Goal: Information Seeking & Learning: Learn about a topic

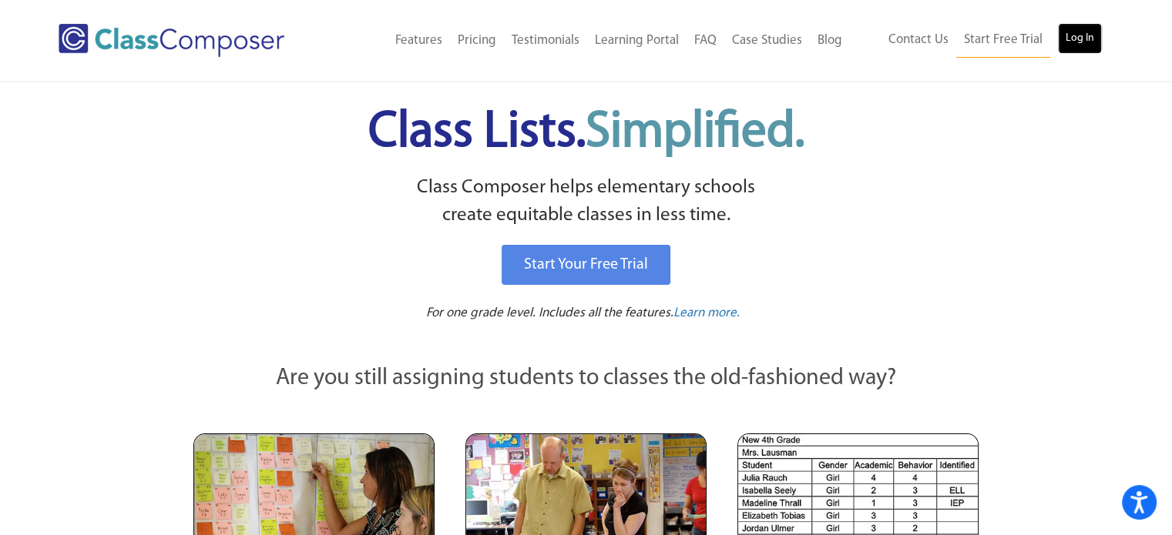
click at [1061, 44] on link "Log In" at bounding box center [1080, 38] width 44 height 31
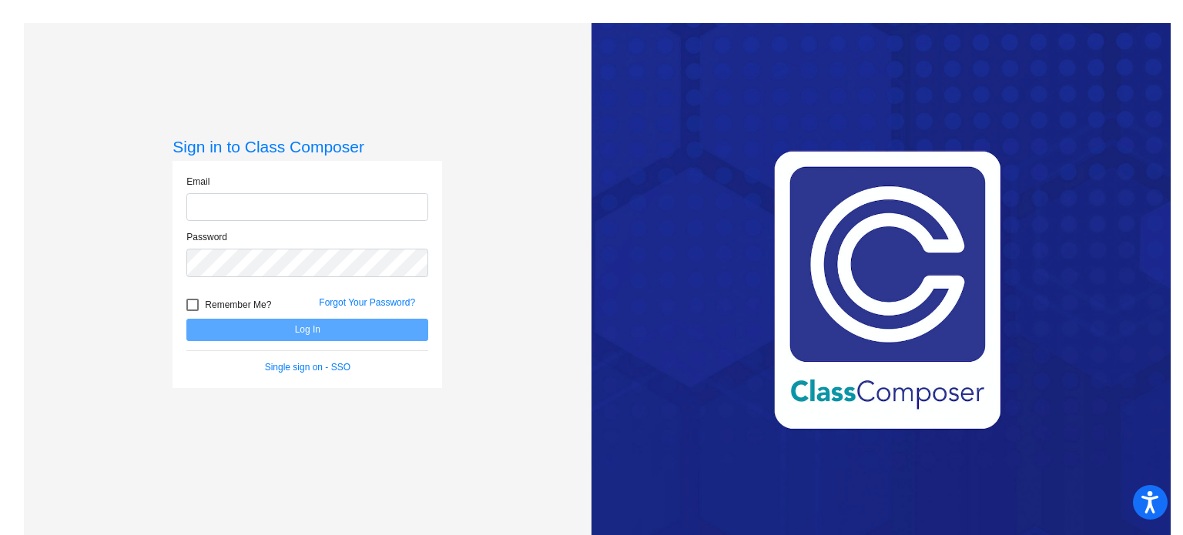
click at [304, 207] on input "email" at bounding box center [307, 207] width 242 height 29
type input "mking@mbgsd.org"
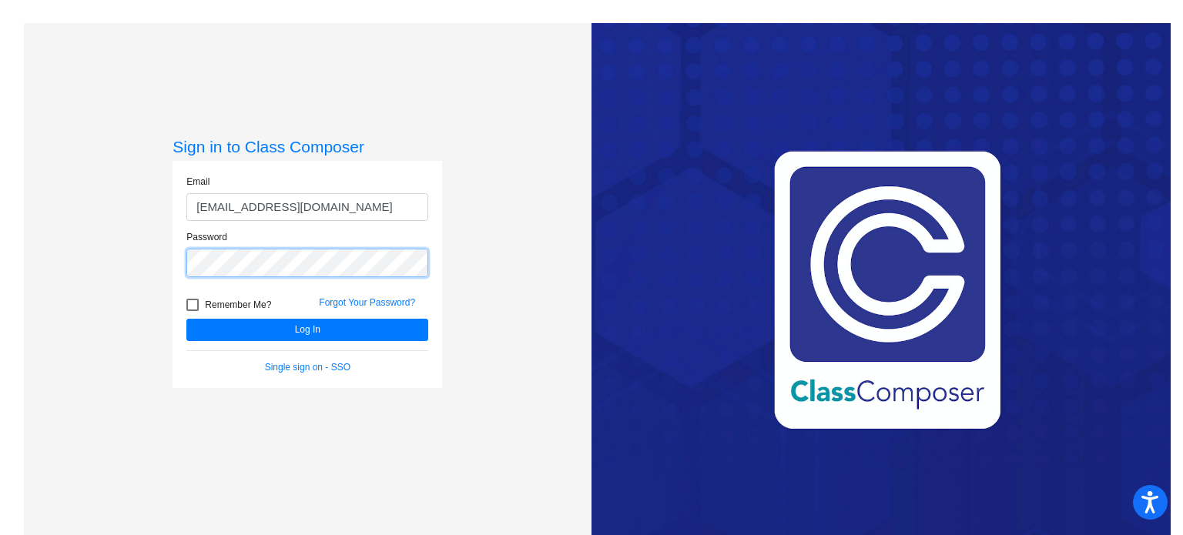
click at [186, 319] on button "Log In" at bounding box center [307, 330] width 242 height 22
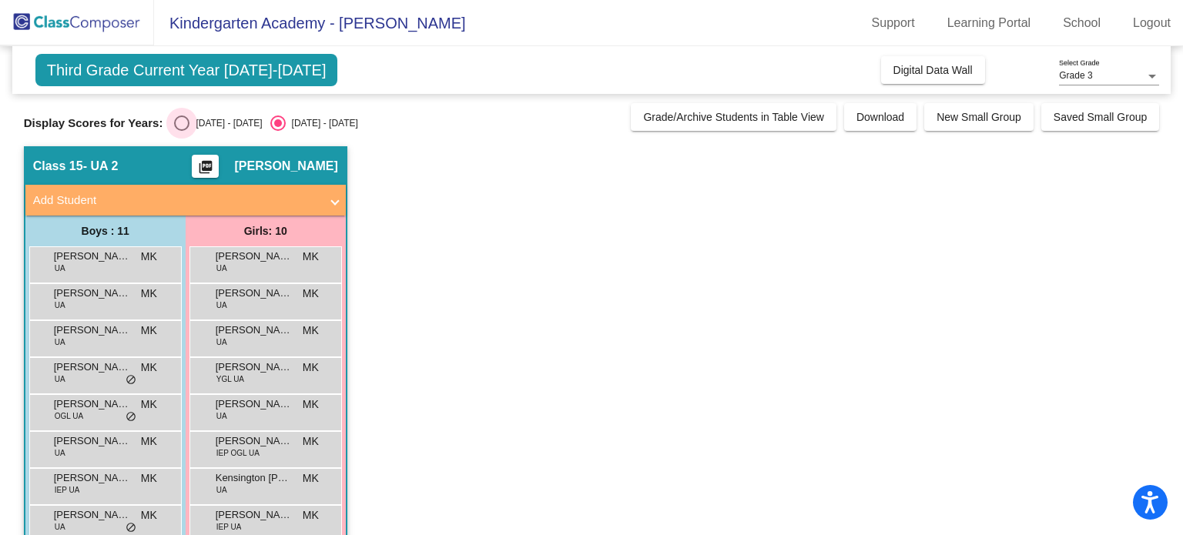
click at [182, 122] on div "Select an option" at bounding box center [181, 123] width 15 height 15
click at [182, 131] on input "2024 - 2025" at bounding box center [181, 131] width 1 height 1
radio input "true"
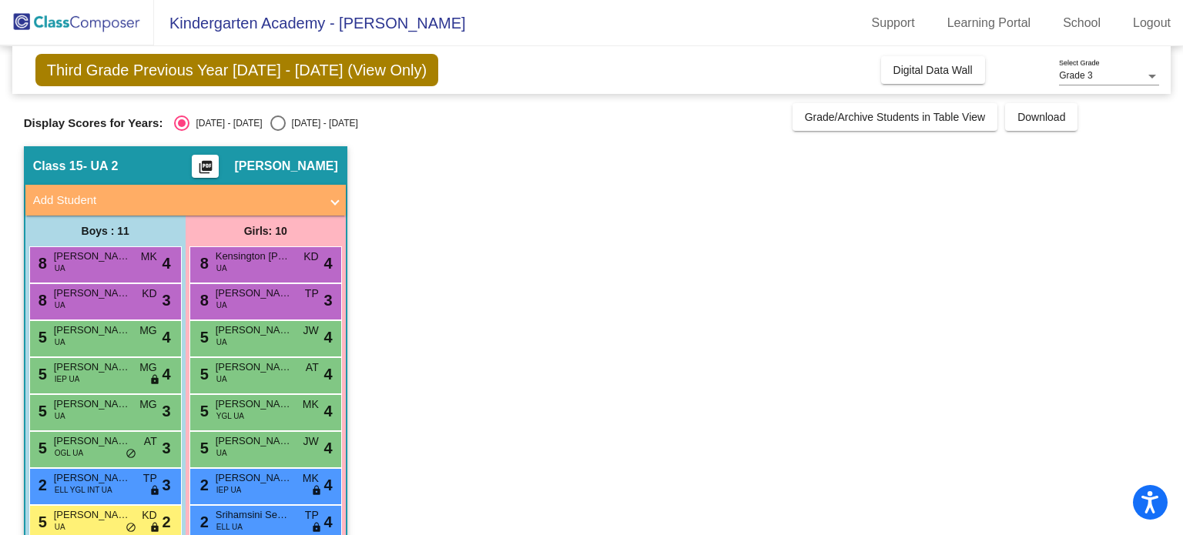
scroll to position [77, 0]
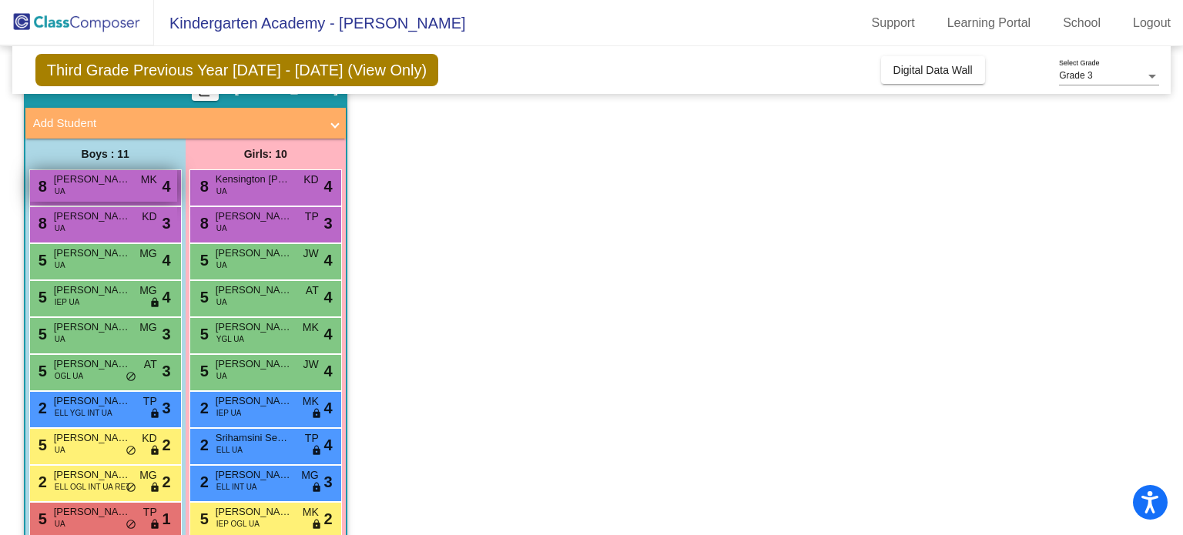
click at [127, 193] on div "8 Carson Herman UA MK lock do_not_disturb_alt 4" at bounding box center [103, 186] width 147 height 32
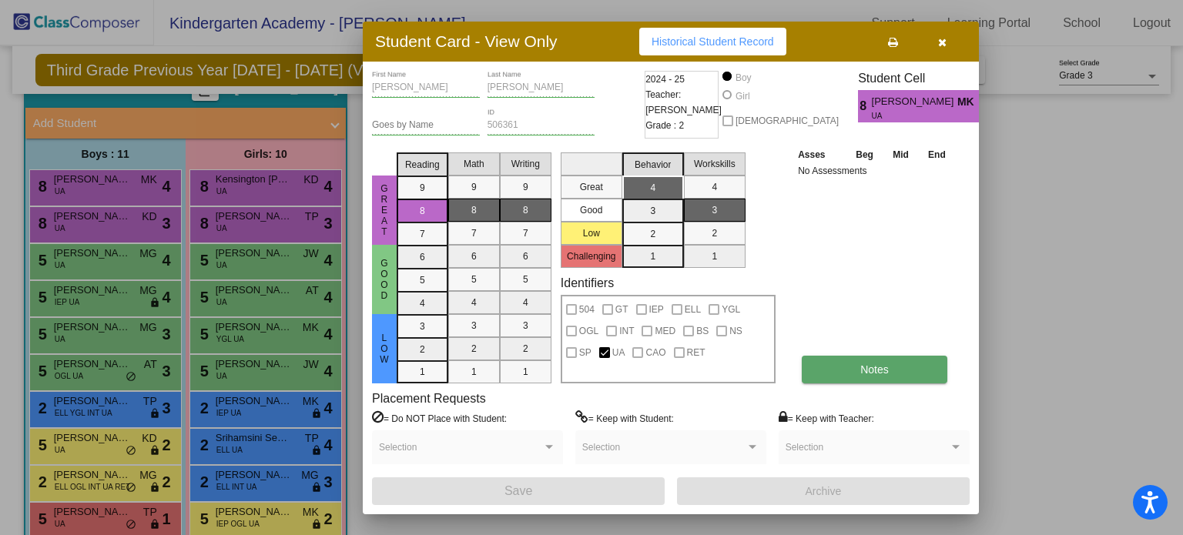
click at [887, 364] on span "Notes" at bounding box center [875, 370] width 29 height 12
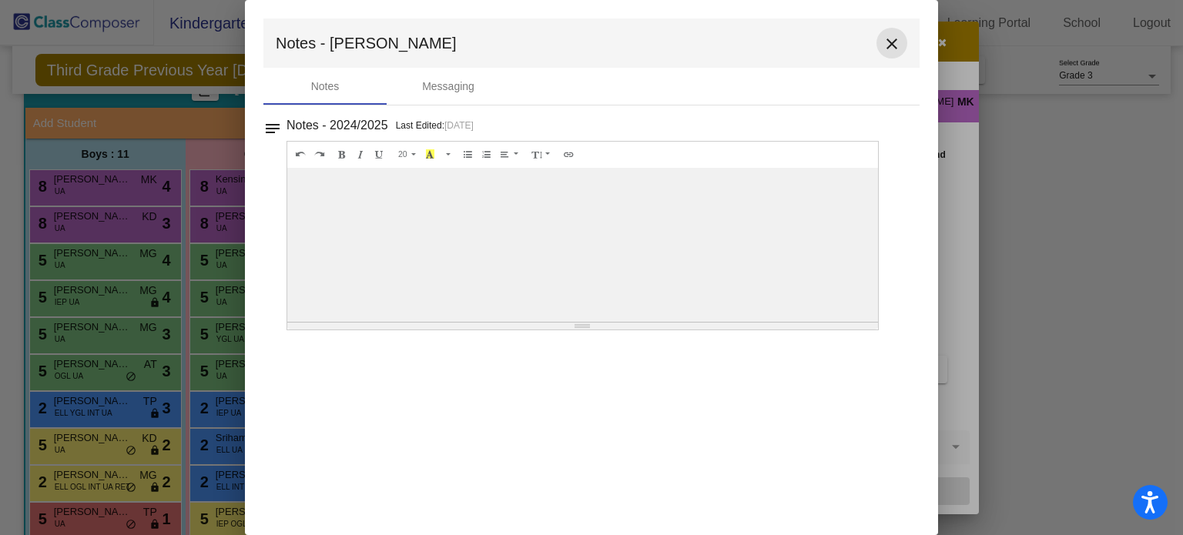
click at [899, 45] on mat-icon "close" at bounding box center [892, 44] width 18 height 18
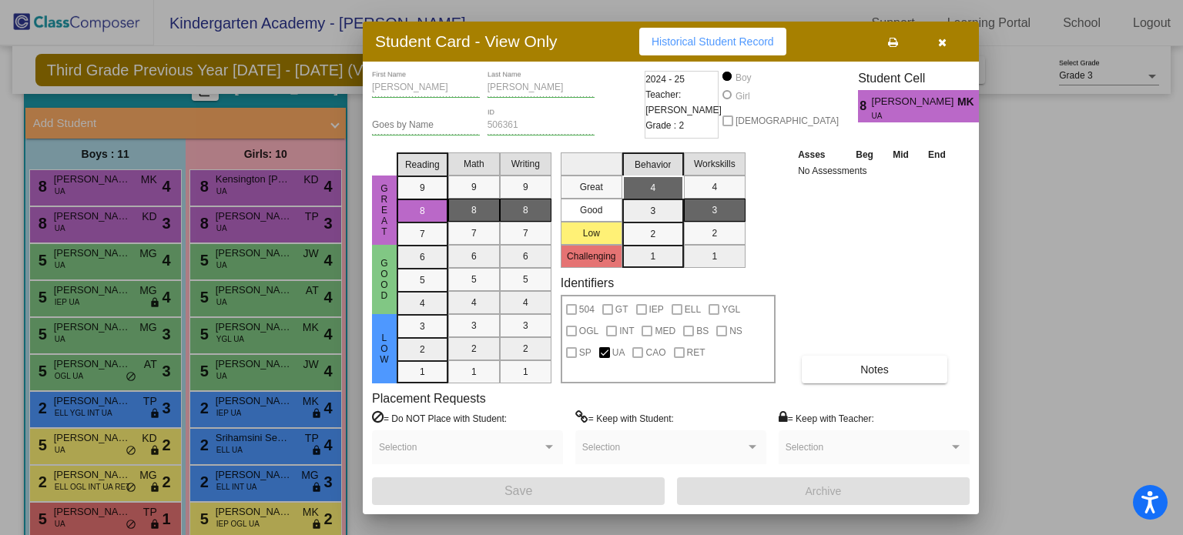
click at [943, 42] on icon "button" at bounding box center [942, 42] width 8 height 11
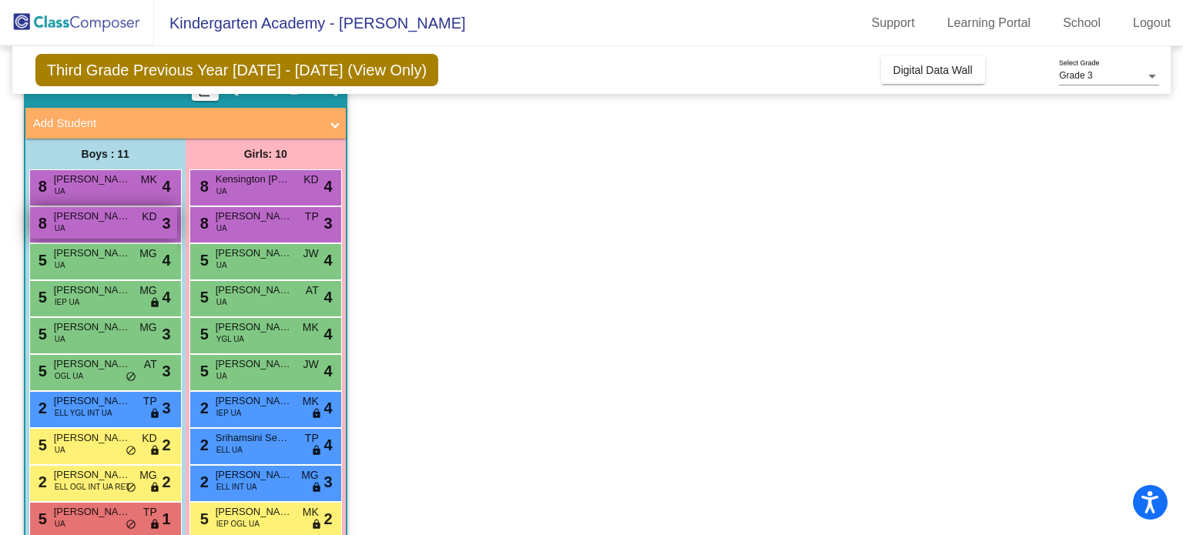
click at [113, 237] on div "8 Siddhant Grover UA KD lock do_not_disturb_alt 3" at bounding box center [103, 223] width 147 height 32
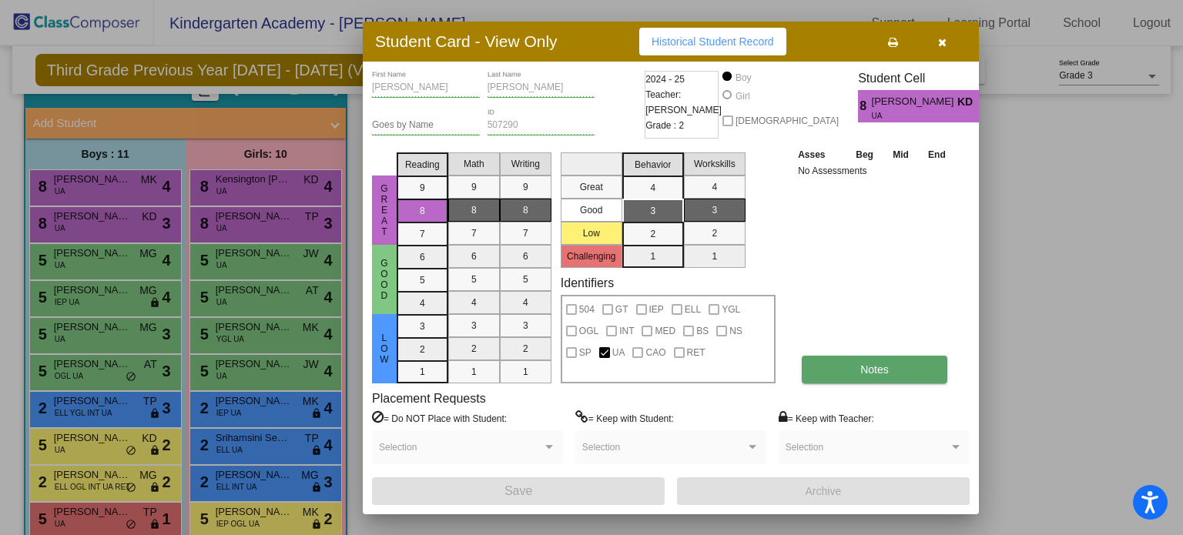
click at [833, 376] on button "Notes" at bounding box center [875, 370] width 146 height 28
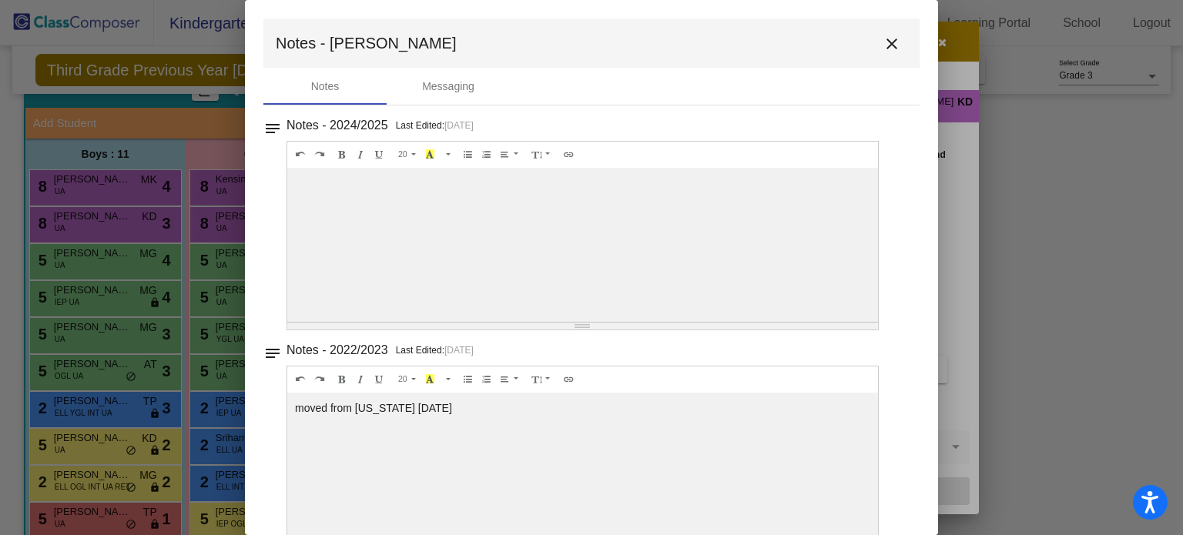
click at [888, 43] on mat-icon "close" at bounding box center [892, 44] width 18 height 18
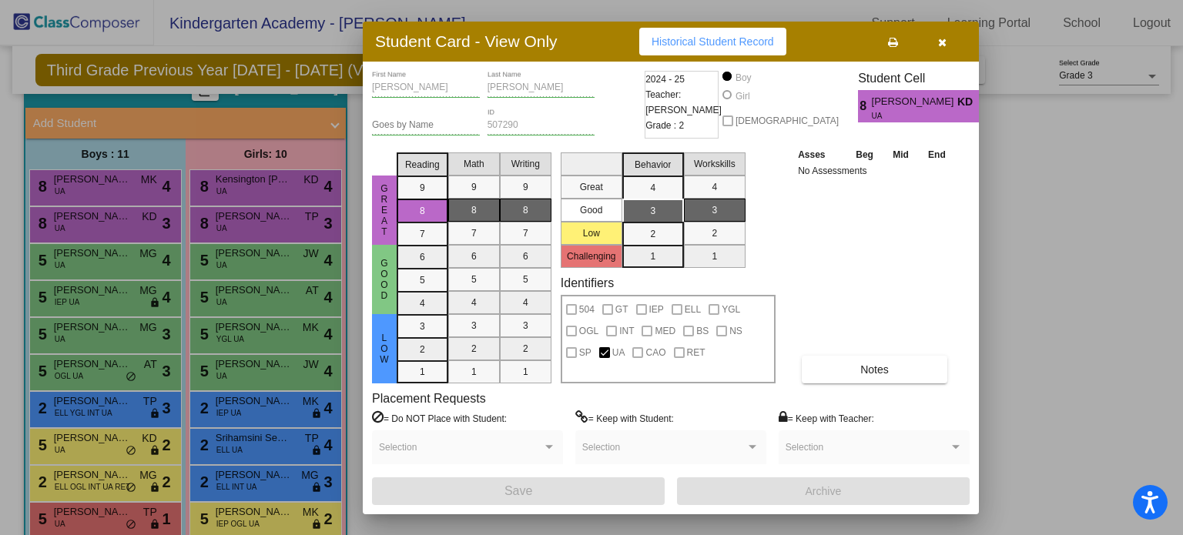
click at [954, 39] on button "button" at bounding box center [942, 42] width 49 height 28
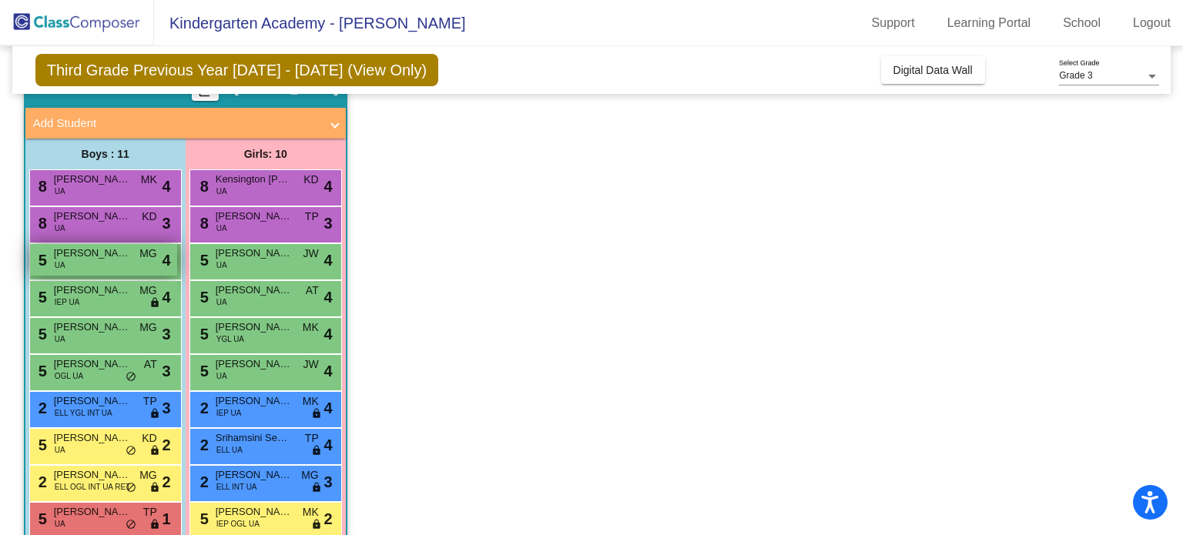
click at [129, 263] on div "5 Kellan Ross UA MG lock do_not_disturb_alt 4" at bounding box center [103, 260] width 147 height 32
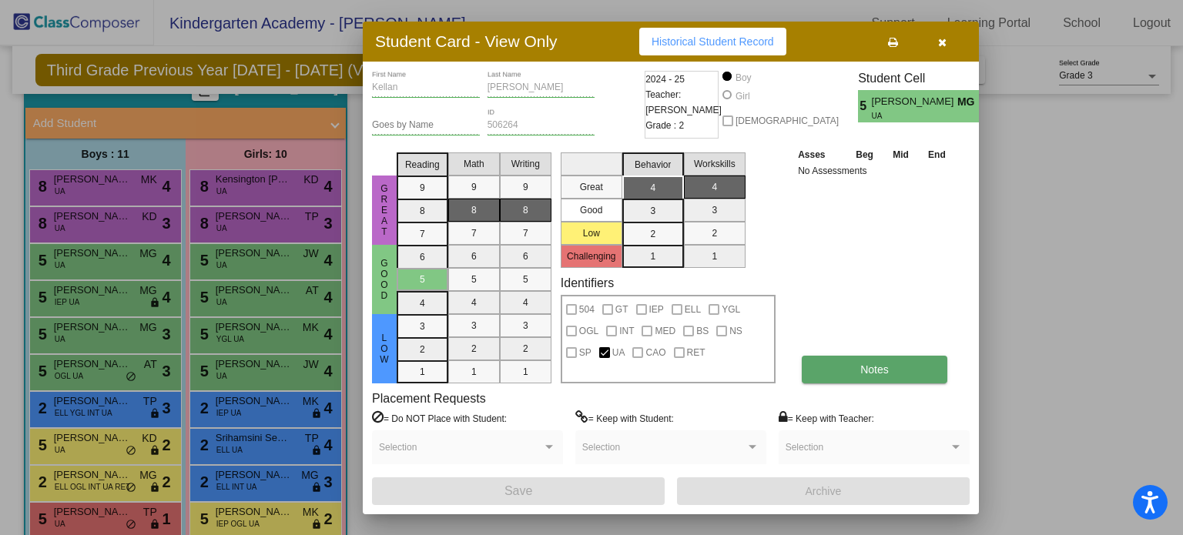
click at [885, 360] on button "Notes" at bounding box center [875, 370] width 146 height 28
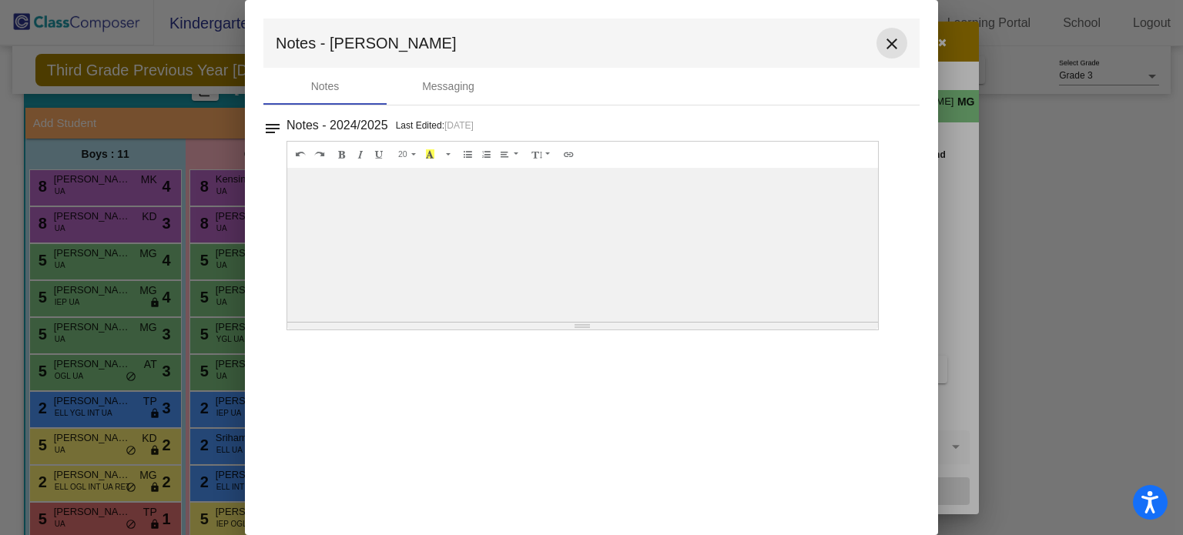
click at [894, 41] on mat-icon "close" at bounding box center [892, 44] width 18 height 18
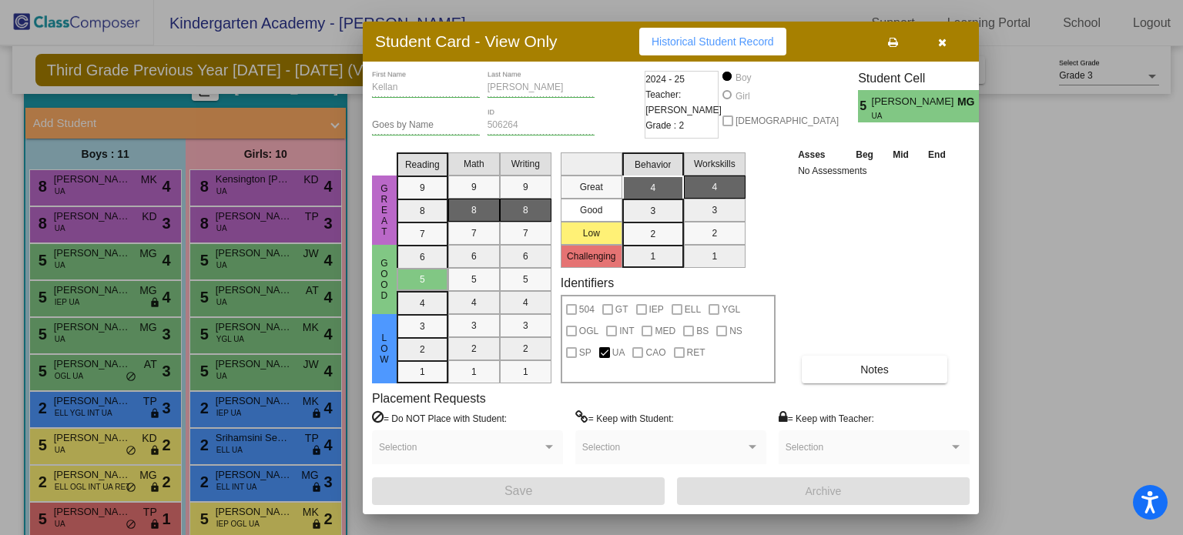
click at [943, 44] on icon "button" at bounding box center [942, 42] width 8 height 11
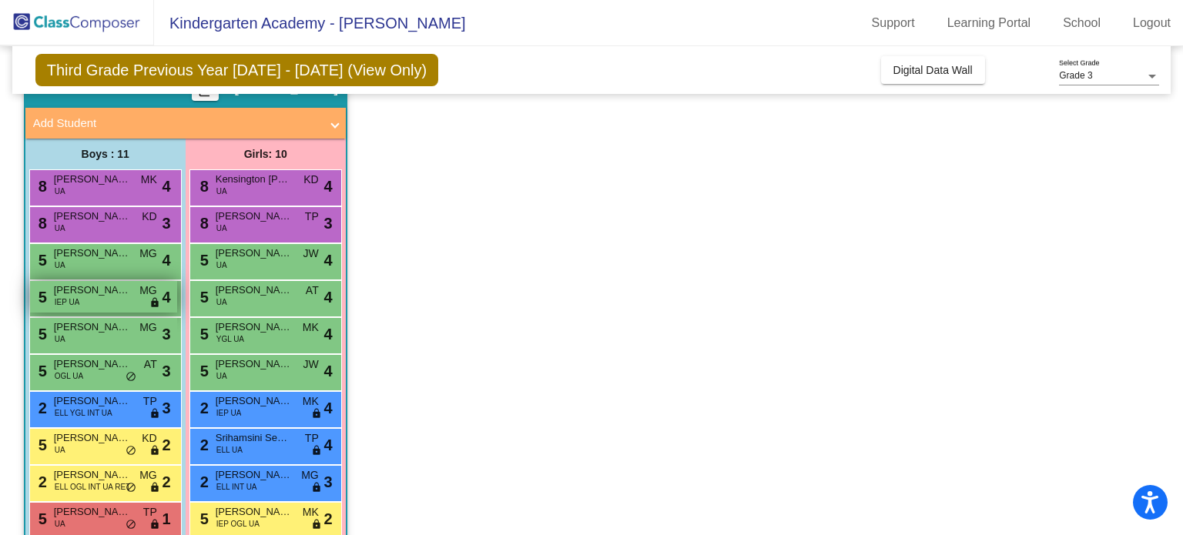
click at [96, 292] on span "Micah Myers" at bounding box center [92, 290] width 77 height 15
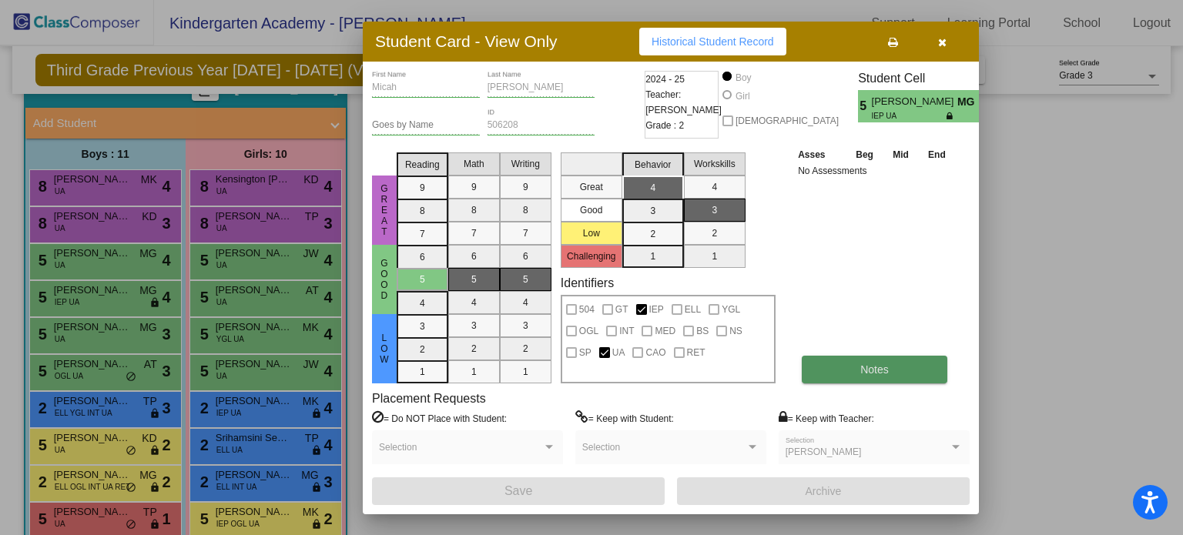
click at [892, 364] on button "Notes" at bounding box center [875, 370] width 146 height 28
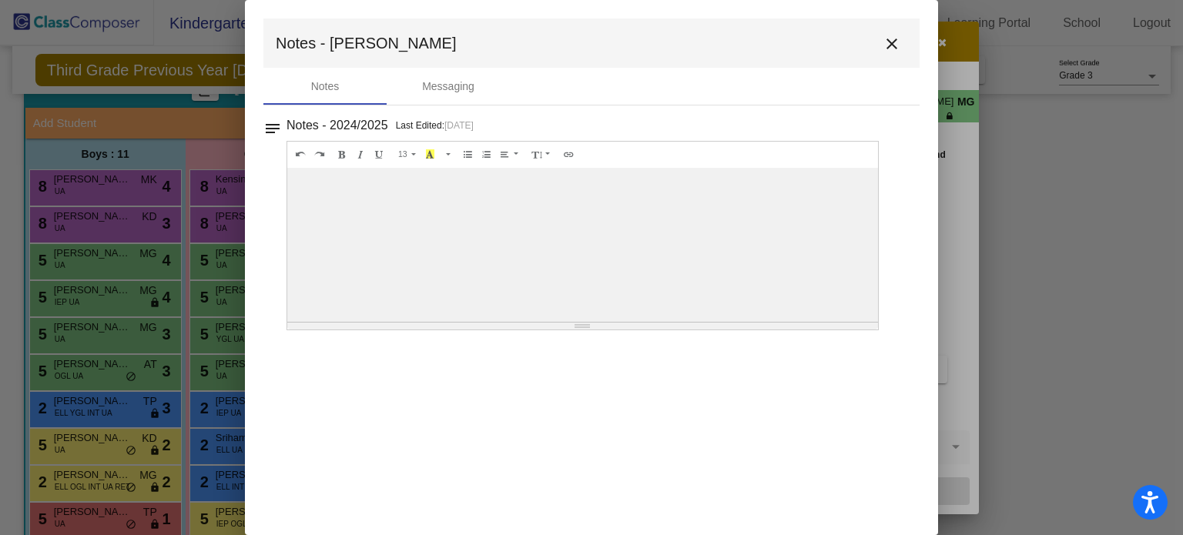
click at [898, 45] on mat-icon "close" at bounding box center [892, 44] width 18 height 18
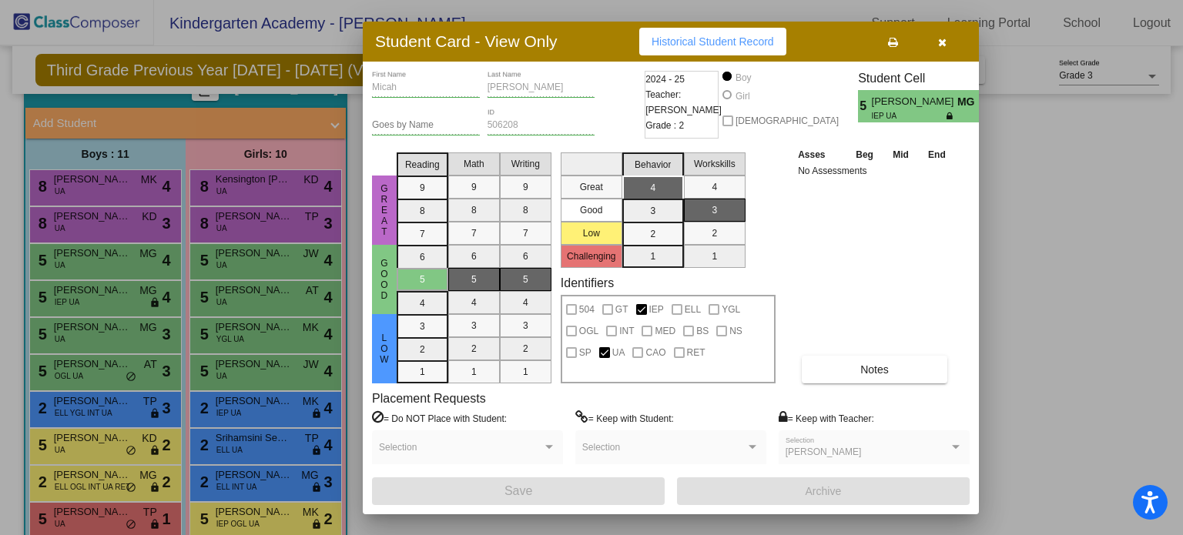
click at [943, 42] on icon "button" at bounding box center [942, 42] width 8 height 11
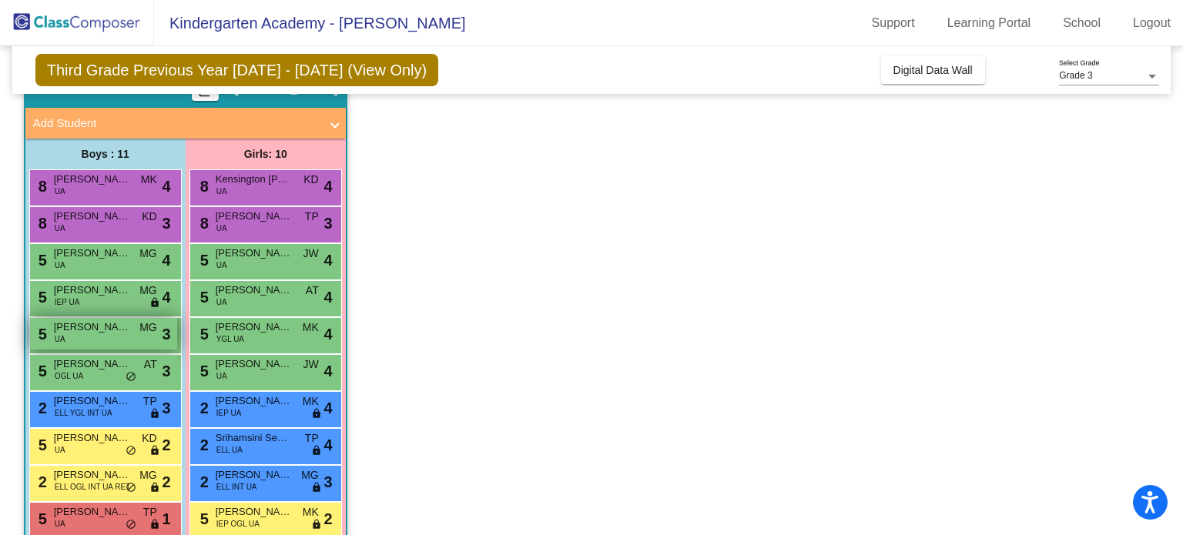
click at [91, 341] on div "5 Adharv Kakolu UA MG lock do_not_disturb_alt 3" at bounding box center [103, 334] width 147 height 32
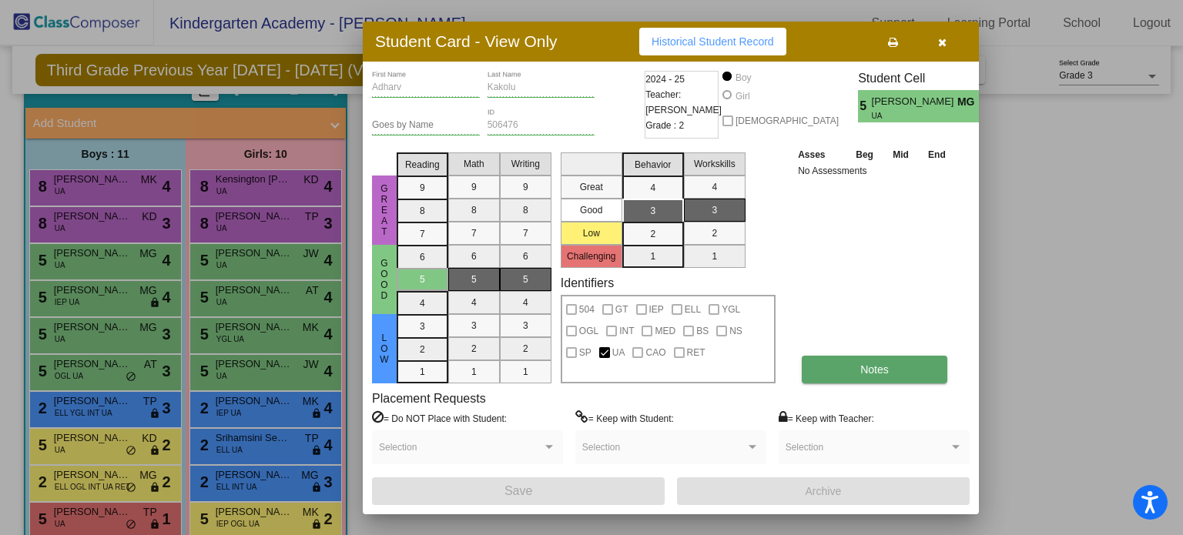
click at [864, 378] on button "Notes" at bounding box center [875, 370] width 146 height 28
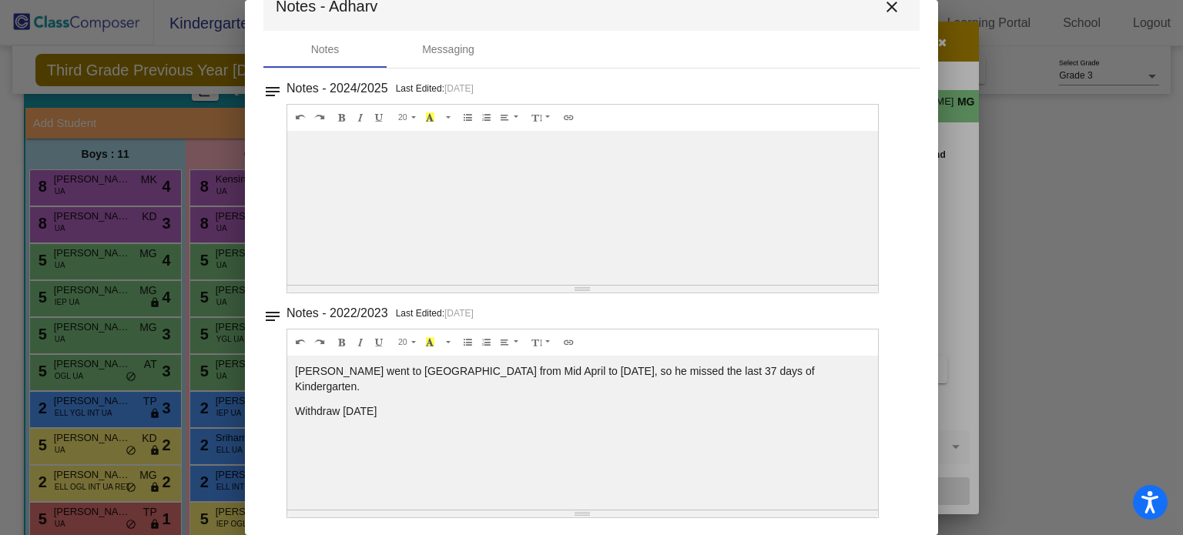
scroll to position [0, 0]
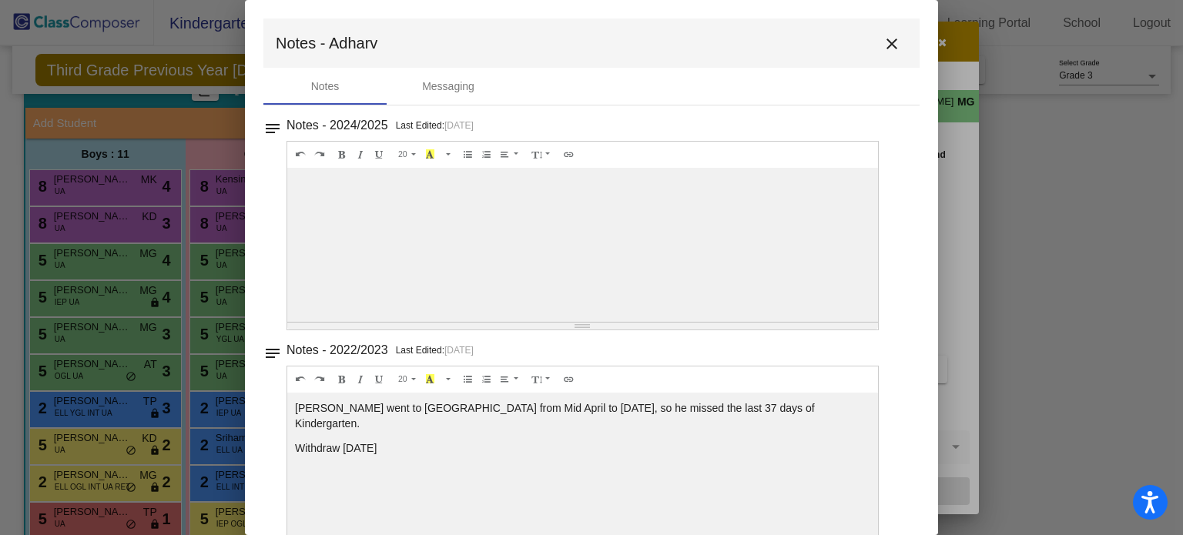
click at [883, 41] on mat-icon "close" at bounding box center [892, 44] width 18 height 18
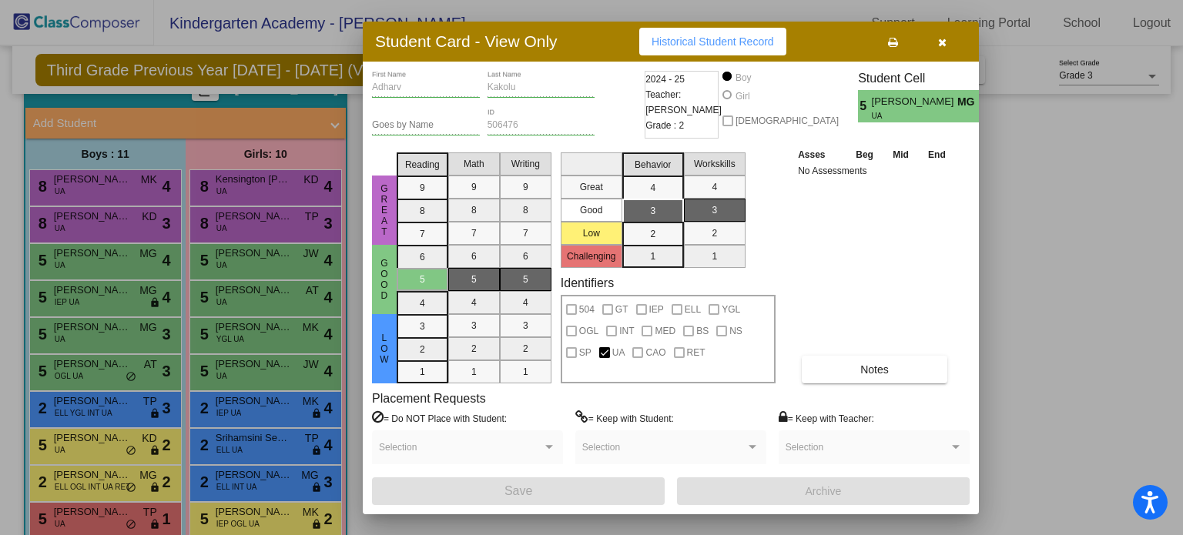
click at [946, 50] on button "button" at bounding box center [942, 42] width 49 height 28
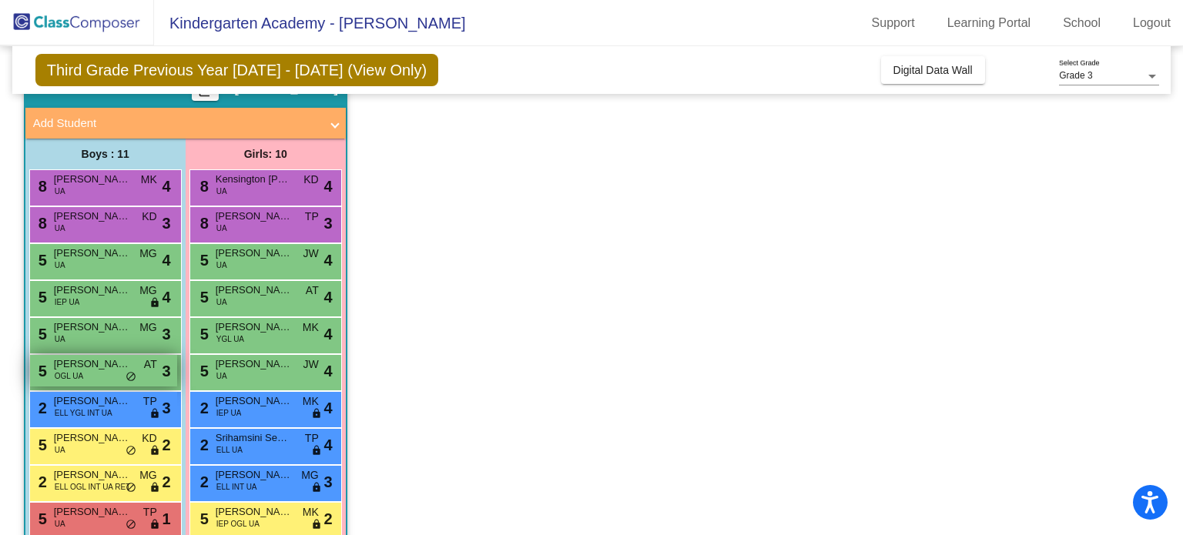
click at [109, 369] on span "Ethan Frye" at bounding box center [92, 364] width 77 height 15
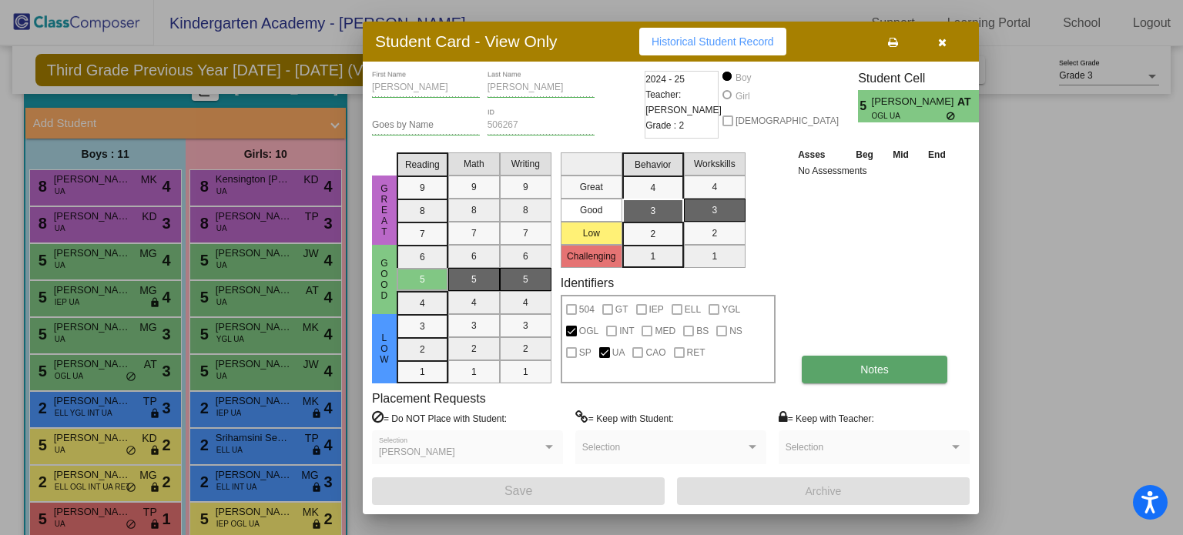
click at [848, 368] on button "Notes" at bounding box center [875, 370] width 146 height 28
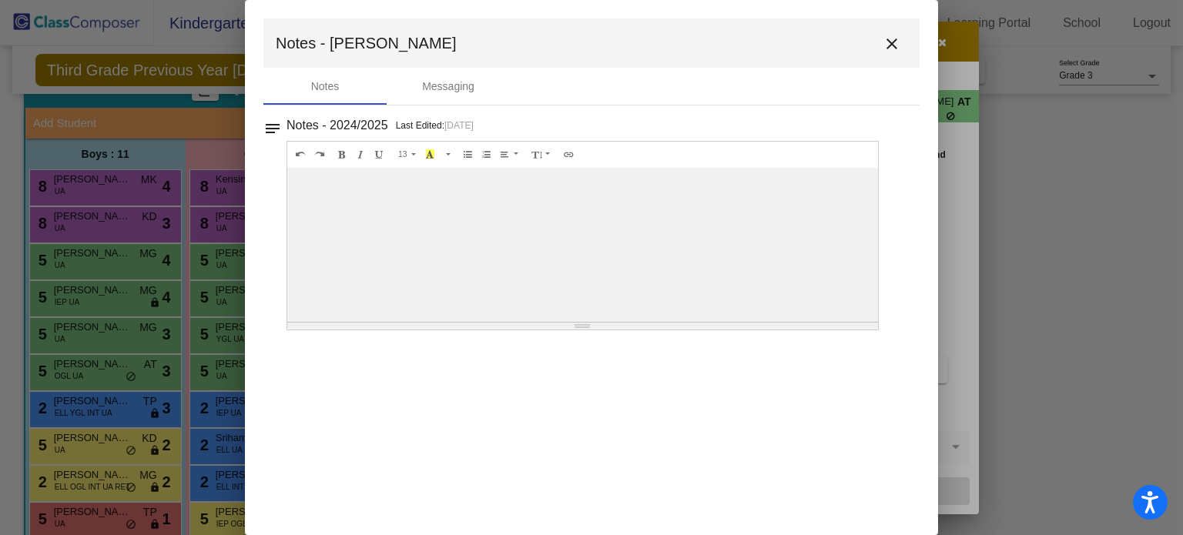
click at [890, 42] on mat-icon "close" at bounding box center [892, 44] width 18 height 18
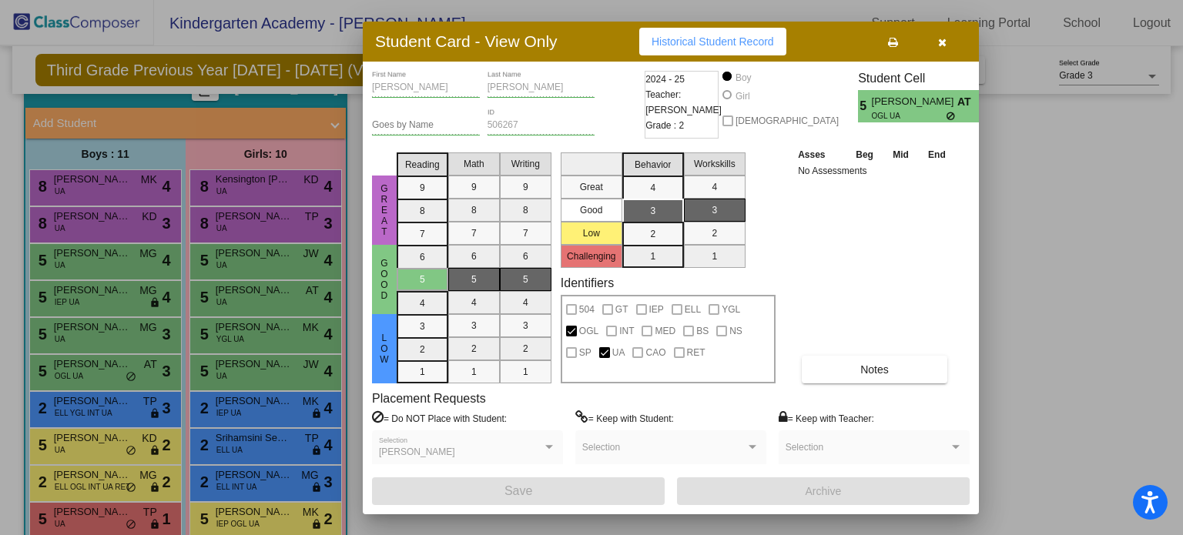
click at [945, 42] on icon "button" at bounding box center [942, 42] width 8 height 11
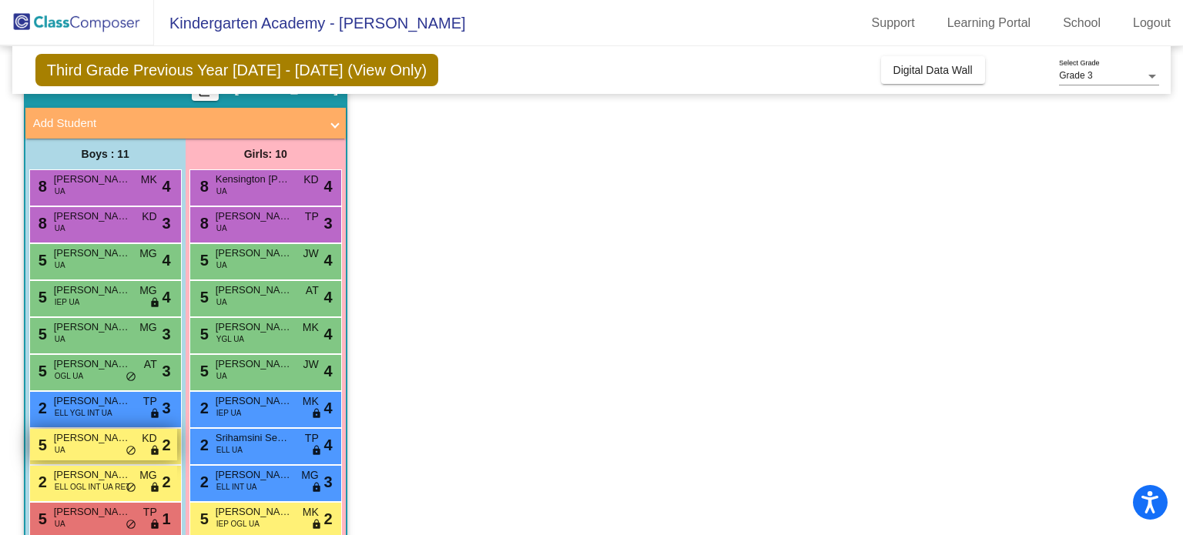
scroll to position [142, 0]
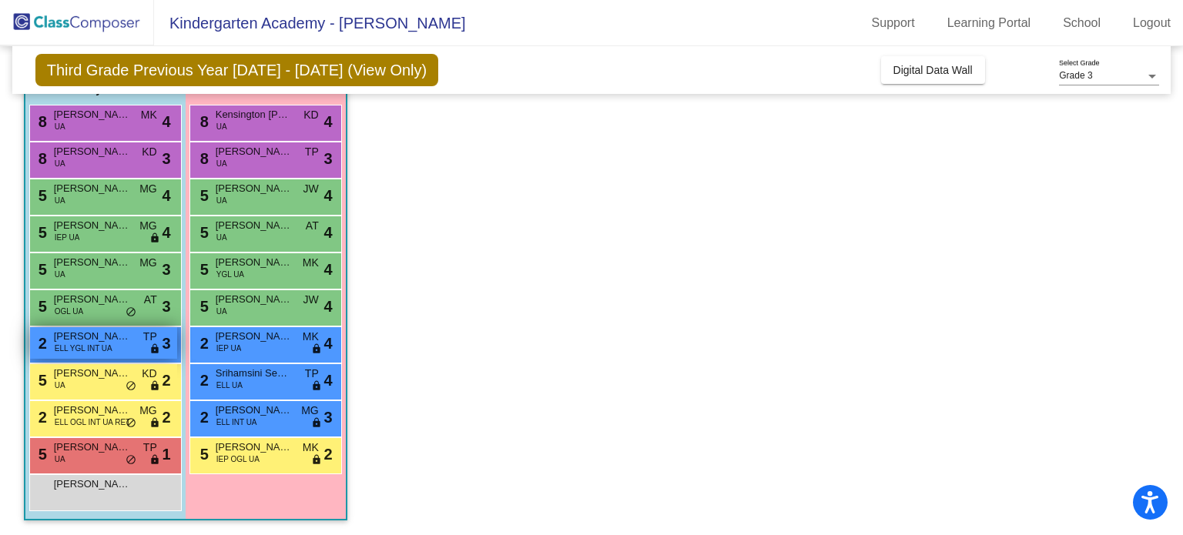
click at [96, 338] on span "Yahya Abdi" at bounding box center [92, 336] width 77 height 15
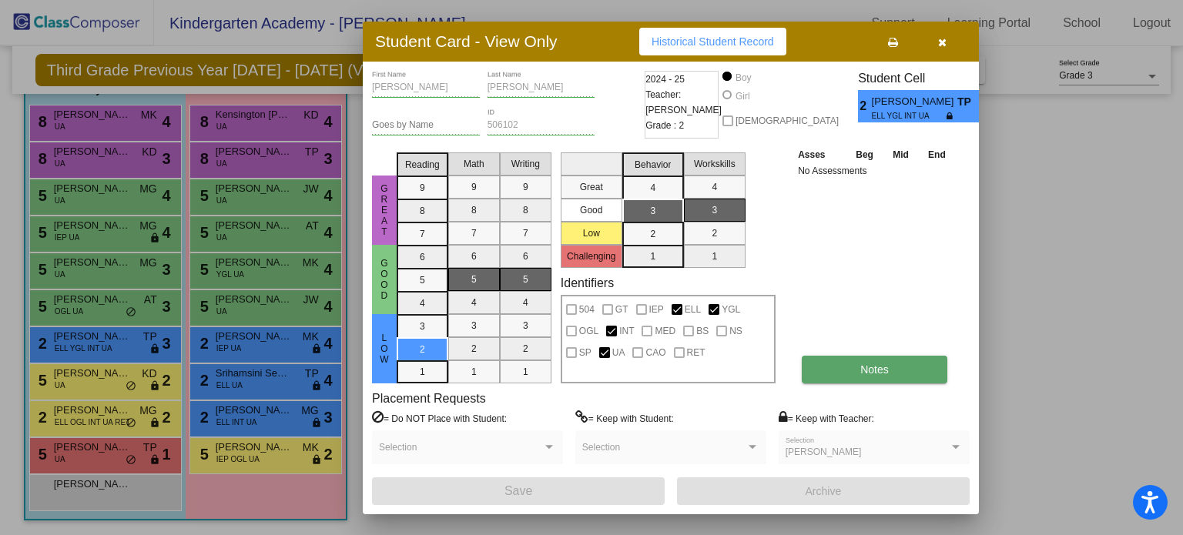
click at [873, 360] on button "Notes" at bounding box center [875, 370] width 146 height 28
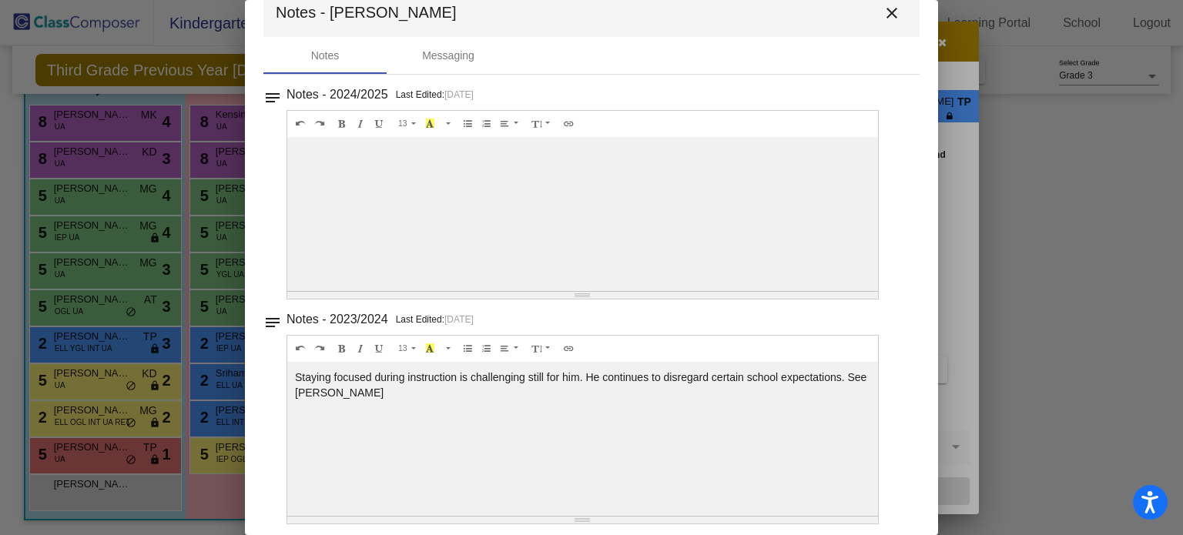
scroll to position [0, 0]
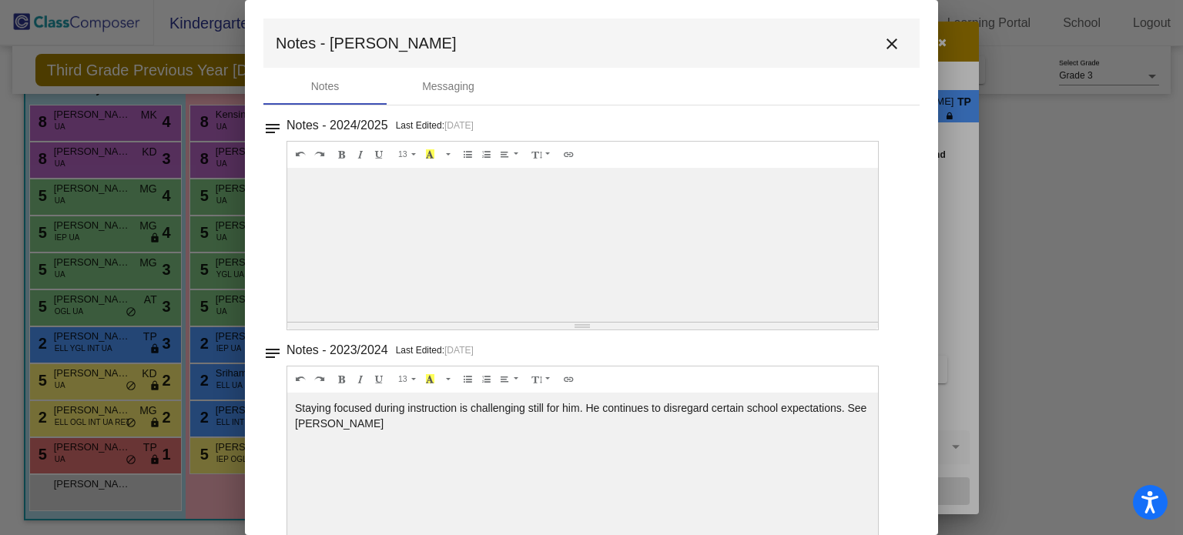
click at [885, 39] on mat-icon "close" at bounding box center [892, 44] width 18 height 18
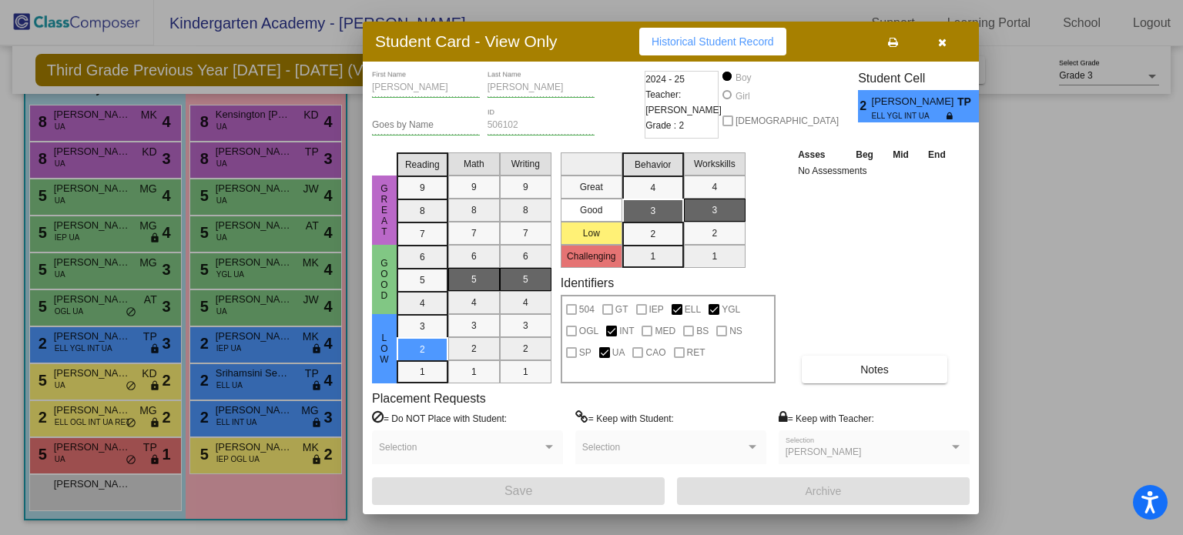
click at [950, 37] on button "button" at bounding box center [942, 42] width 49 height 28
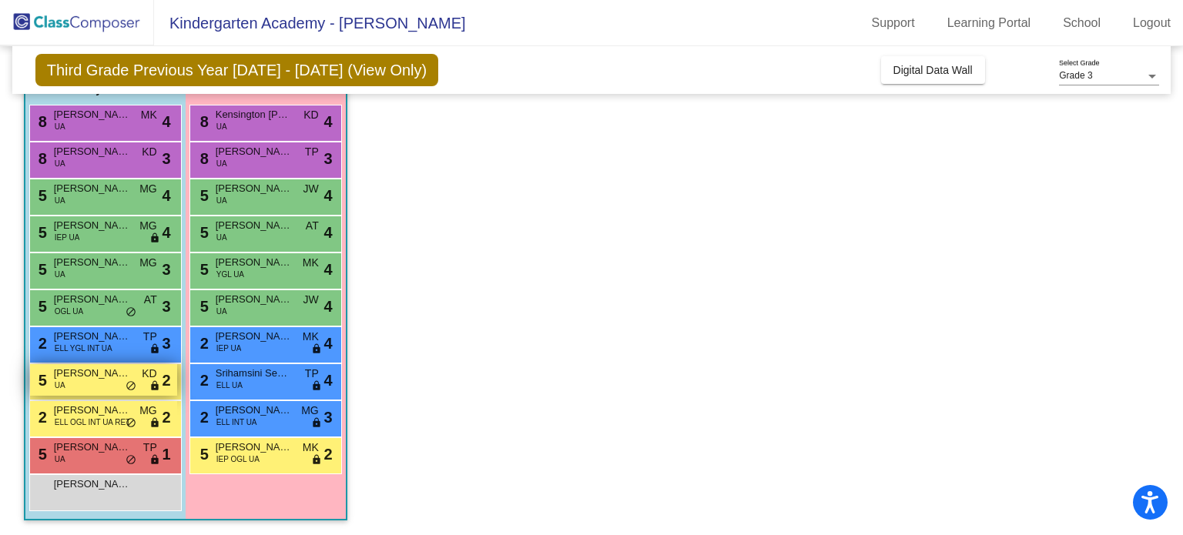
click at [111, 385] on div "5 Nicholas Anzalone UA KD lock do_not_disturb_alt 2" at bounding box center [103, 380] width 147 height 32
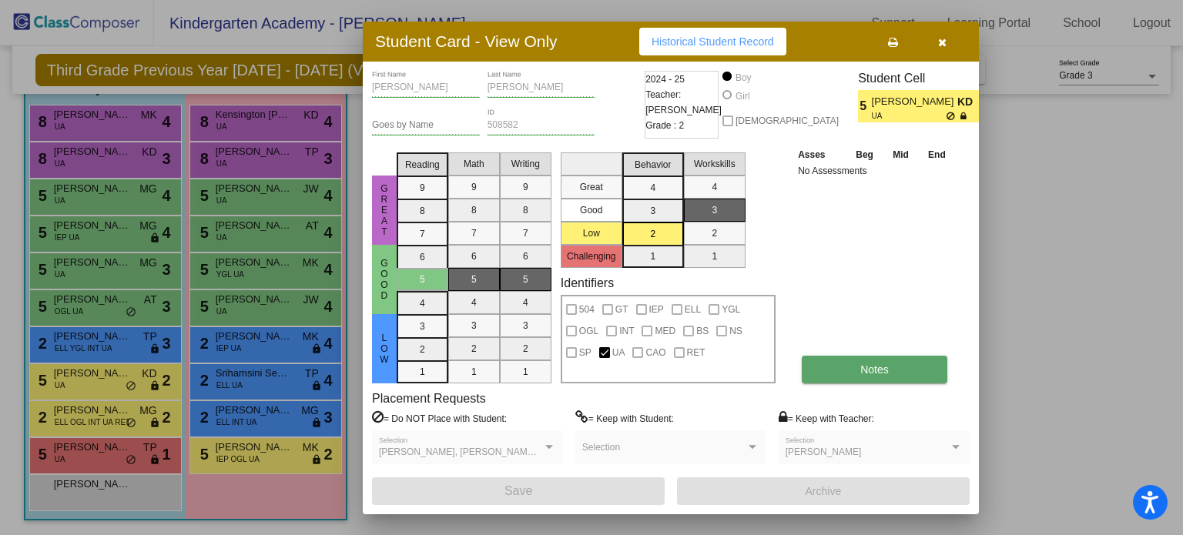
click at [865, 375] on button "Notes" at bounding box center [875, 370] width 146 height 28
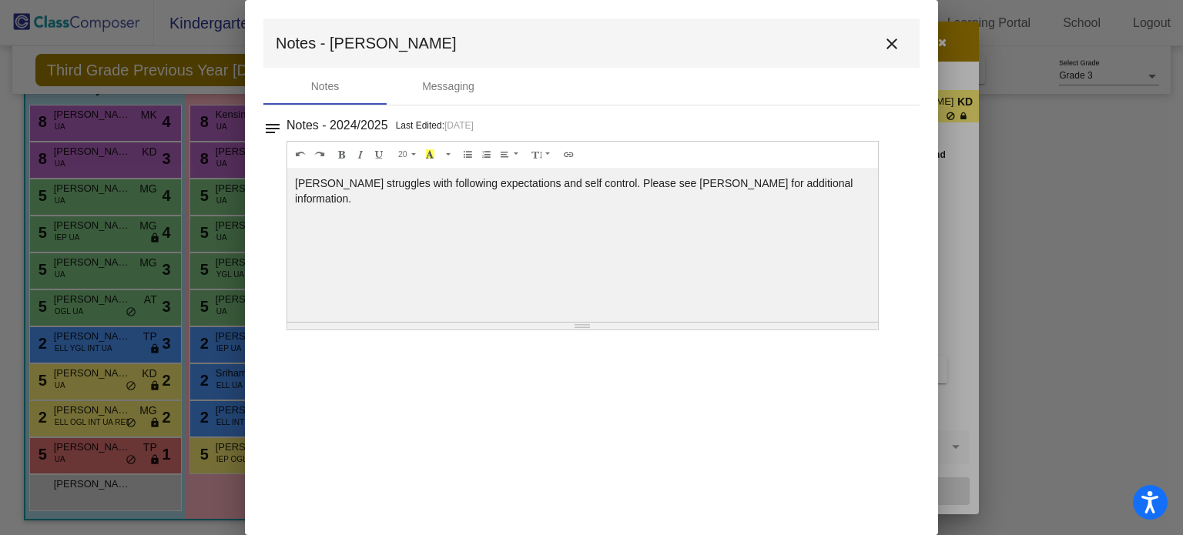
click at [889, 42] on mat-icon "close" at bounding box center [892, 44] width 18 height 18
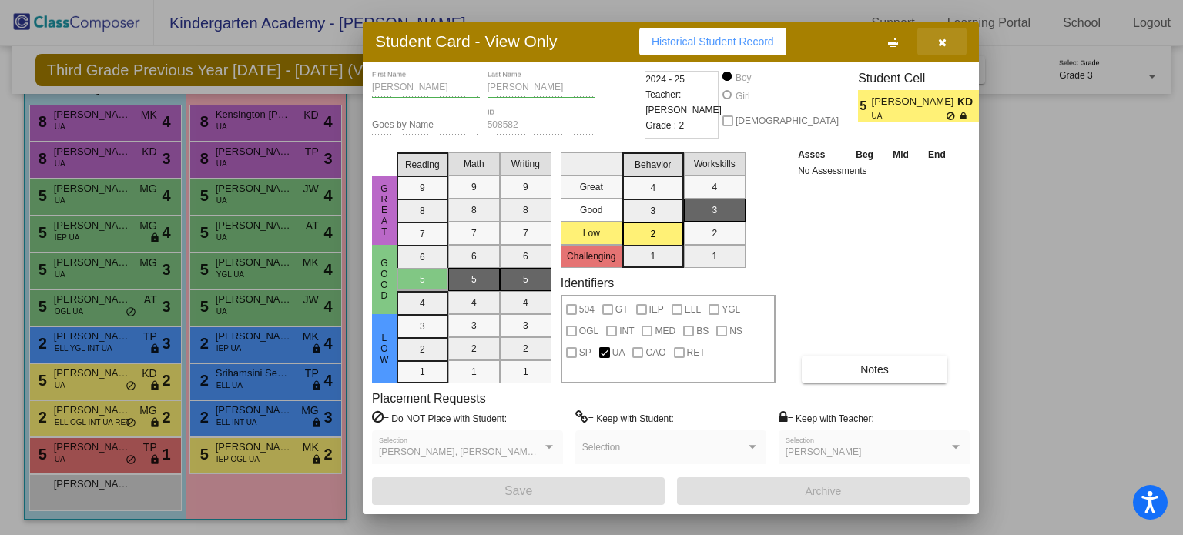
click at [937, 45] on button "button" at bounding box center [942, 42] width 49 height 28
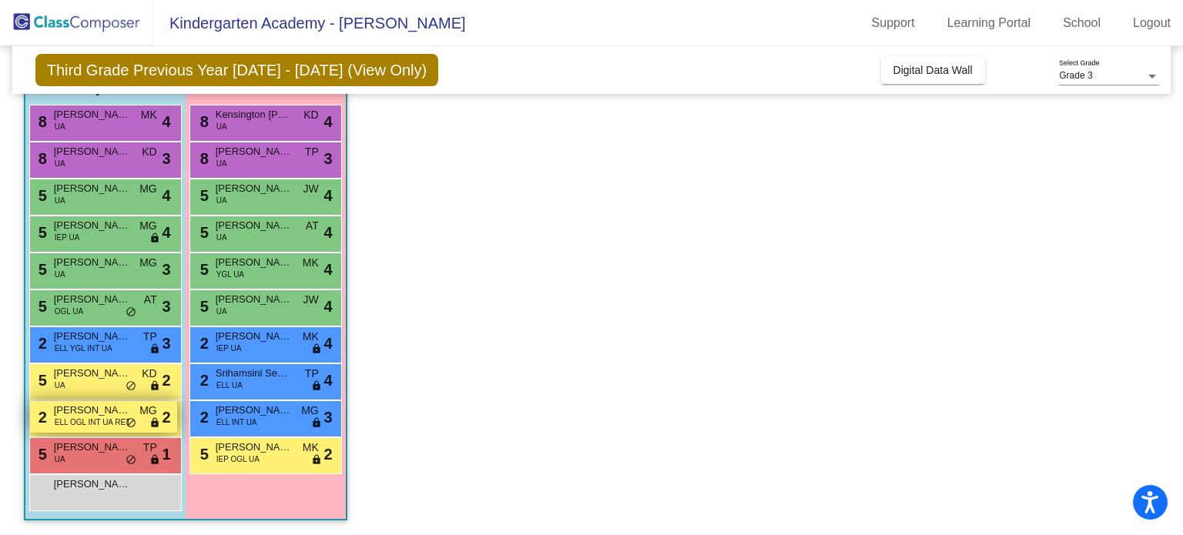
click at [103, 415] on span "Sadik Jire" at bounding box center [92, 410] width 77 height 15
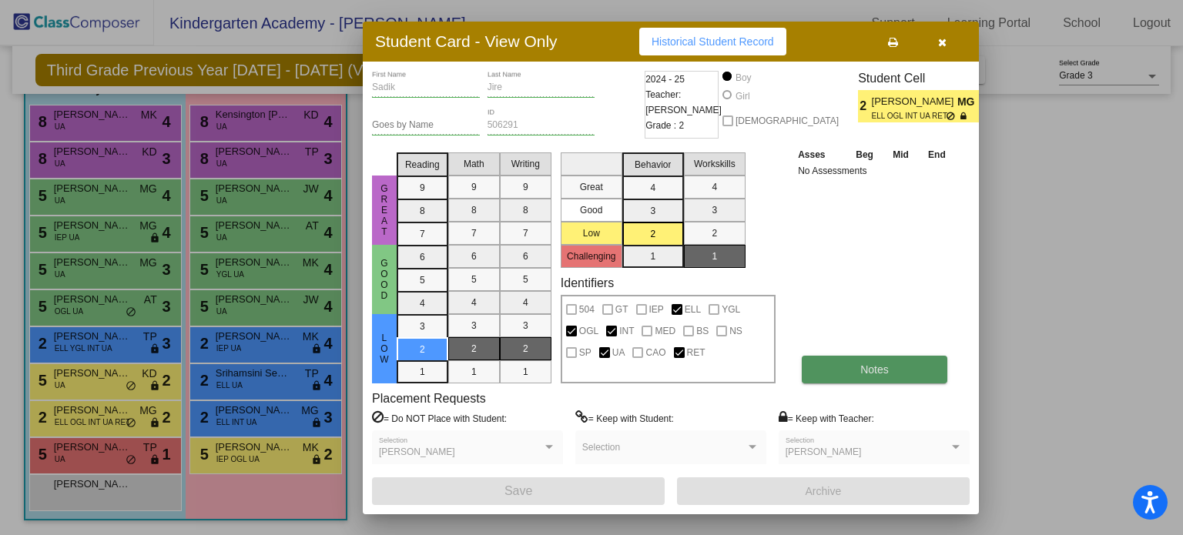
click at [905, 369] on button "Notes" at bounding box center [875, 370] width 146 height 28
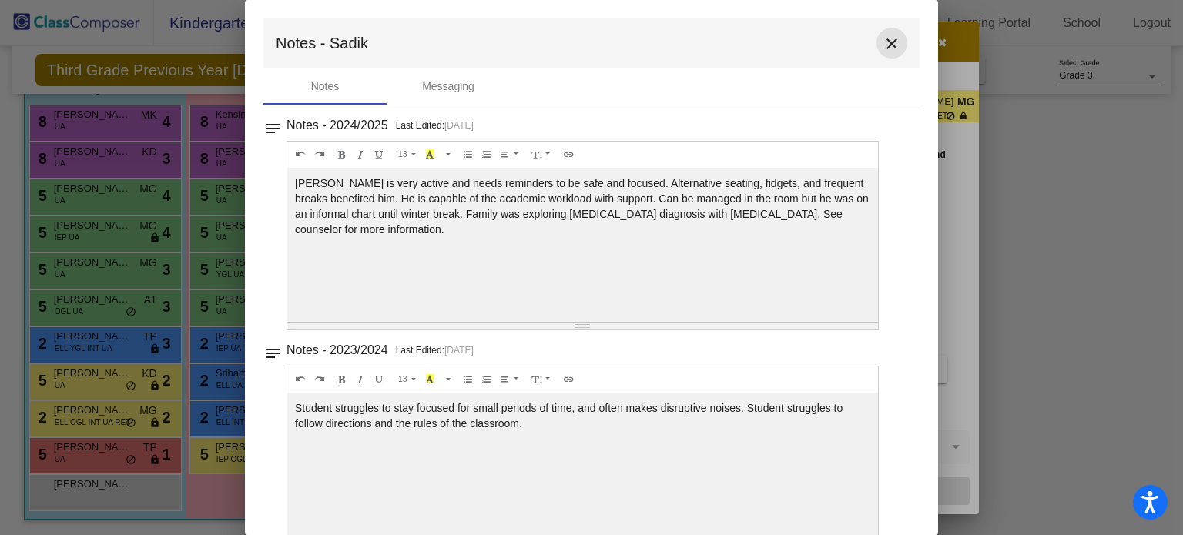
click at [883, 45] on mat-icon "close" at bounding box center [892, 44] width 18 height 18
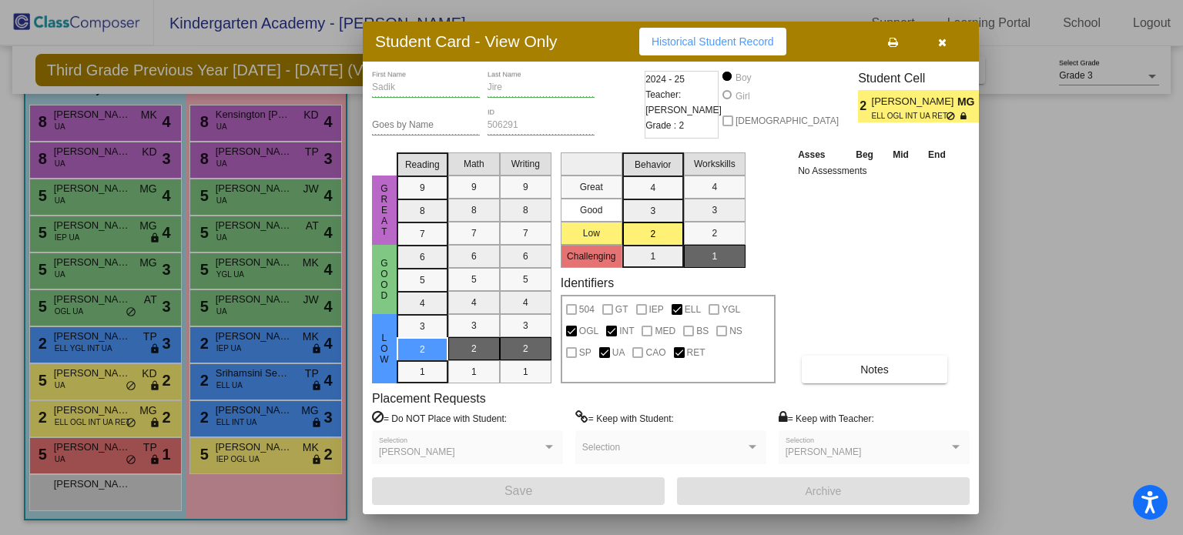
click at [945, 39] on icon "button" at bounding box center [942, 42] width 8 height 11
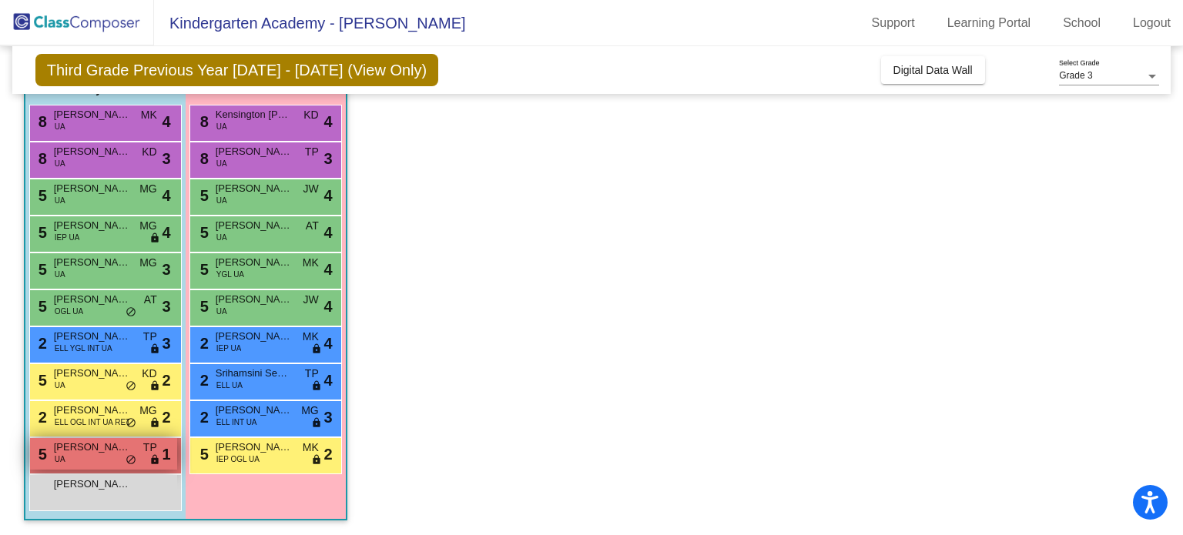
click at [89, 453] on span "Carter Myers" at bounding box center [92, 447] width 77 height 15
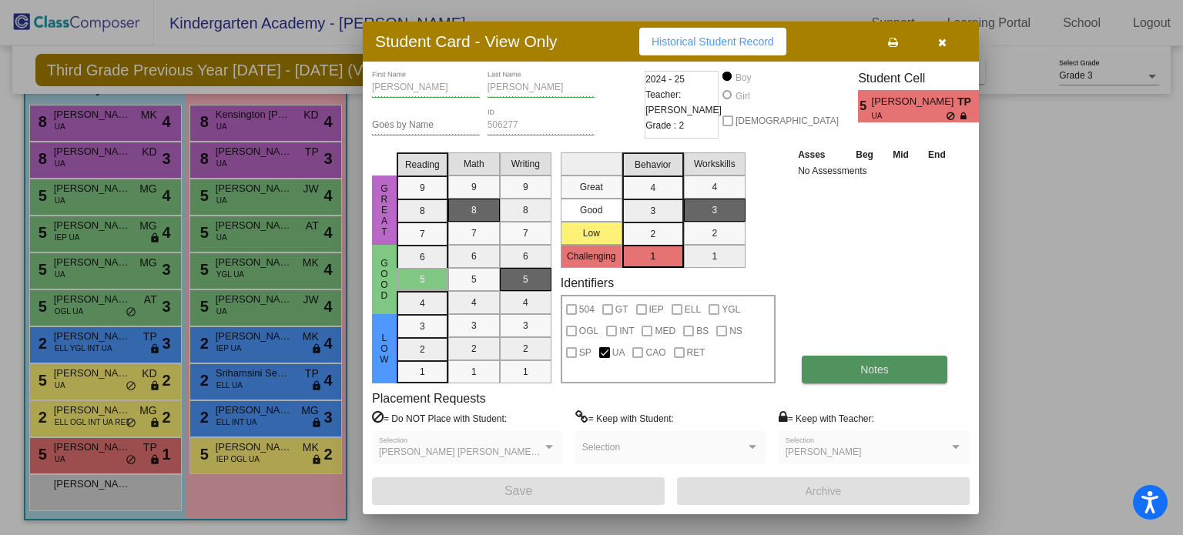
click at [855, 362] on button "Notes" at bounding box center [875, 370] width 146 height 28
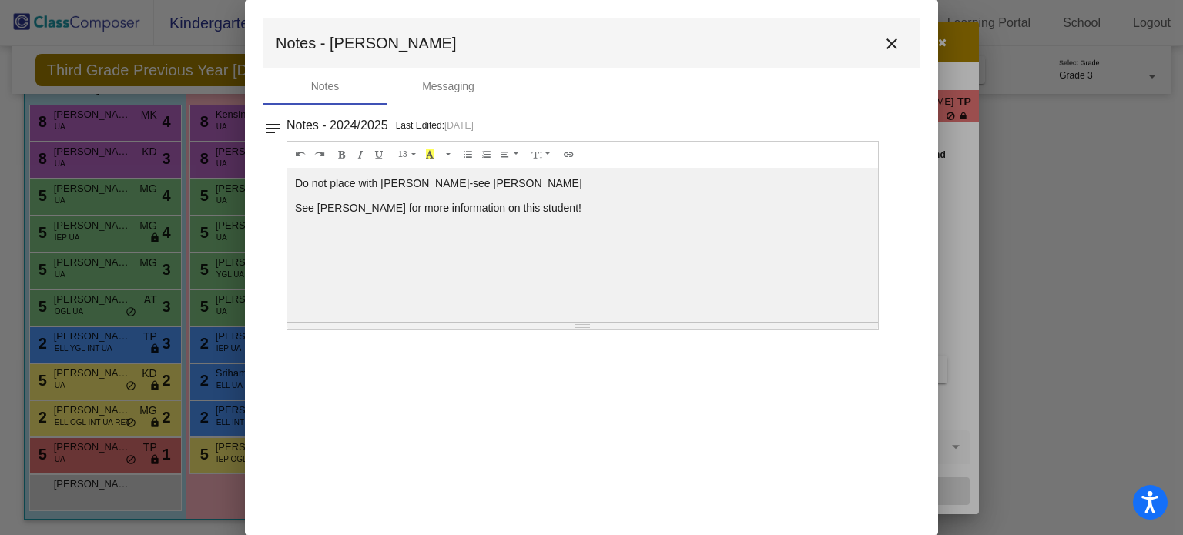
click at [892, 39] on mat-icon "close" at bounding box center [892, 44] width 18 height 18
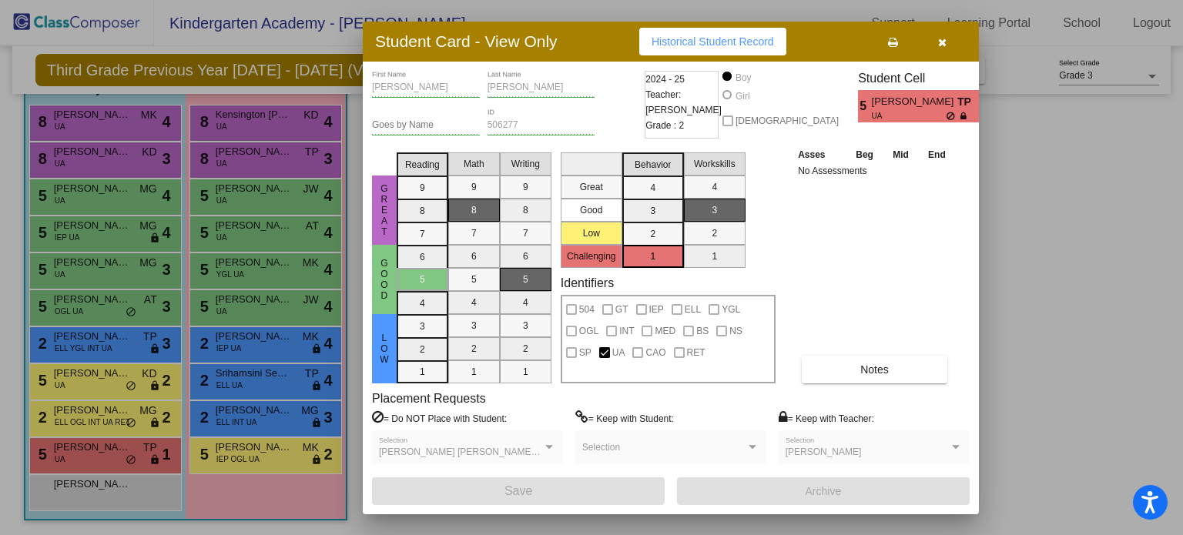
click at [946, 42] on icon "button" at bounding box center [942, 42] width 8 height 11
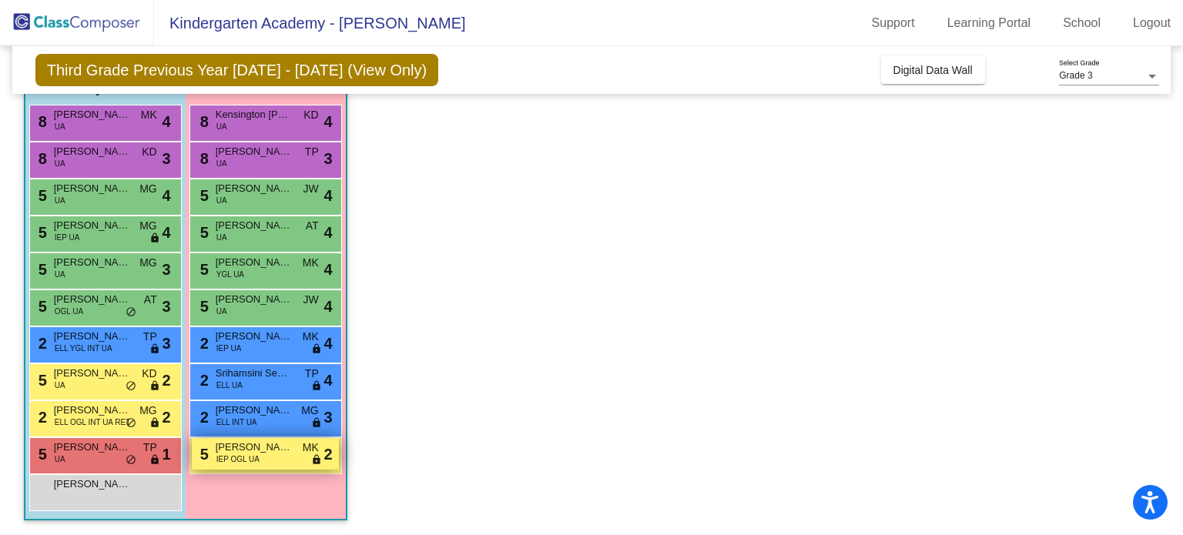
click at [275, 441] on span "Kennedy Gallagher" at bounding box center [254, 447] width 77 height 15
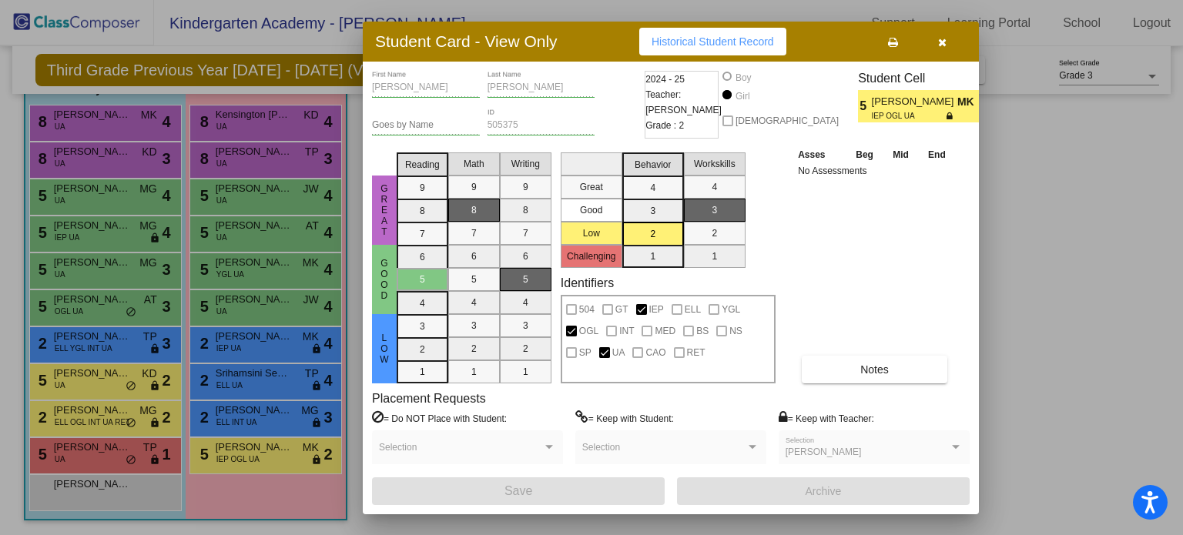
click at [912, 113] on span "IEP OGL UA" at bounding box center [909, 116] width 75 height 12
click at [885, 366] on span "Notes" at bounding box center [875, 370] width 29 height 12
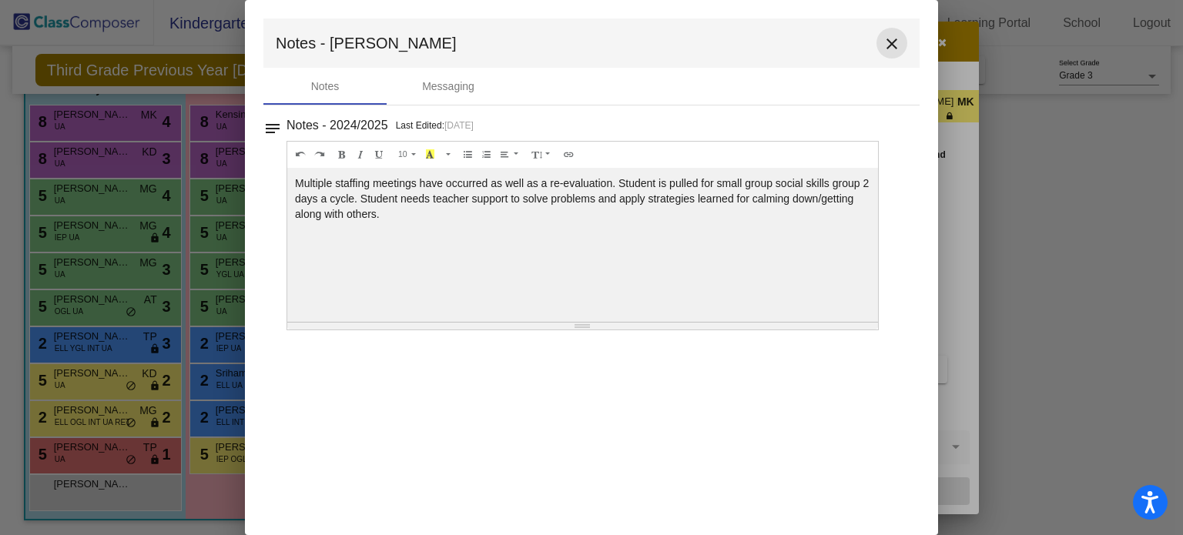
click at [891, 52] on mat-icon "close" at bounding box center [892, 44] width 18 height 18
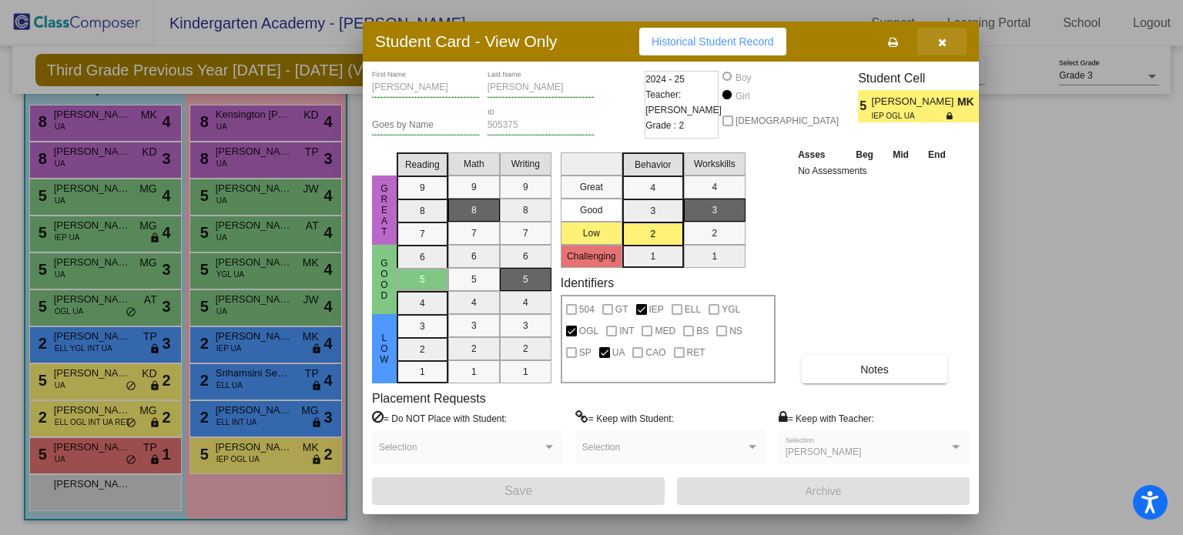
click at [949, 42] on button "button" at bounding box center [942, 42] width 49 height 28
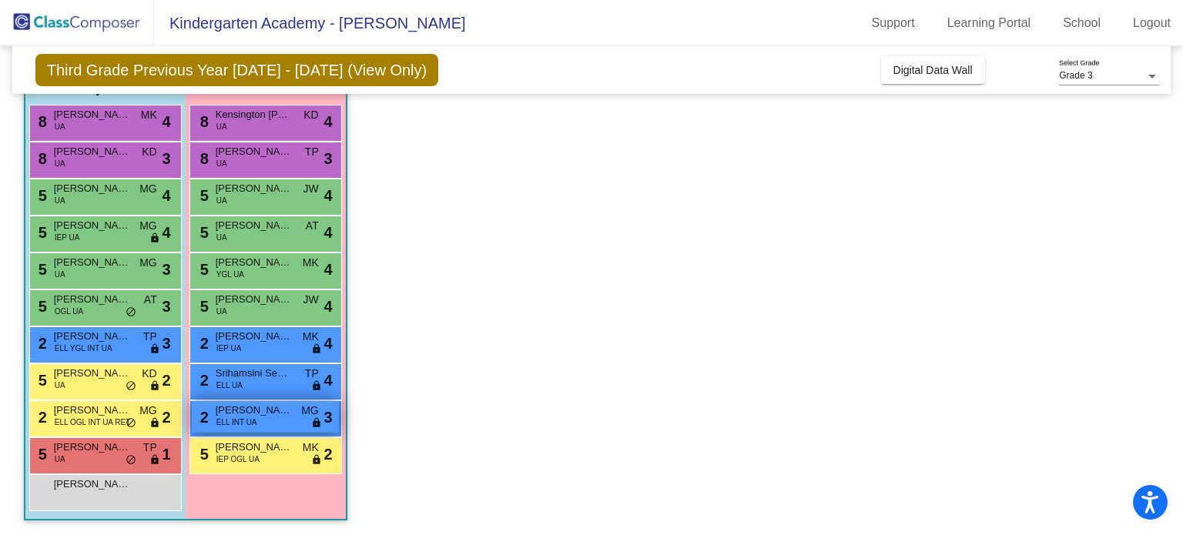
click at [238, 405] on span "Siya Badhran" at bounding box center [254, 410] width 77 height 15
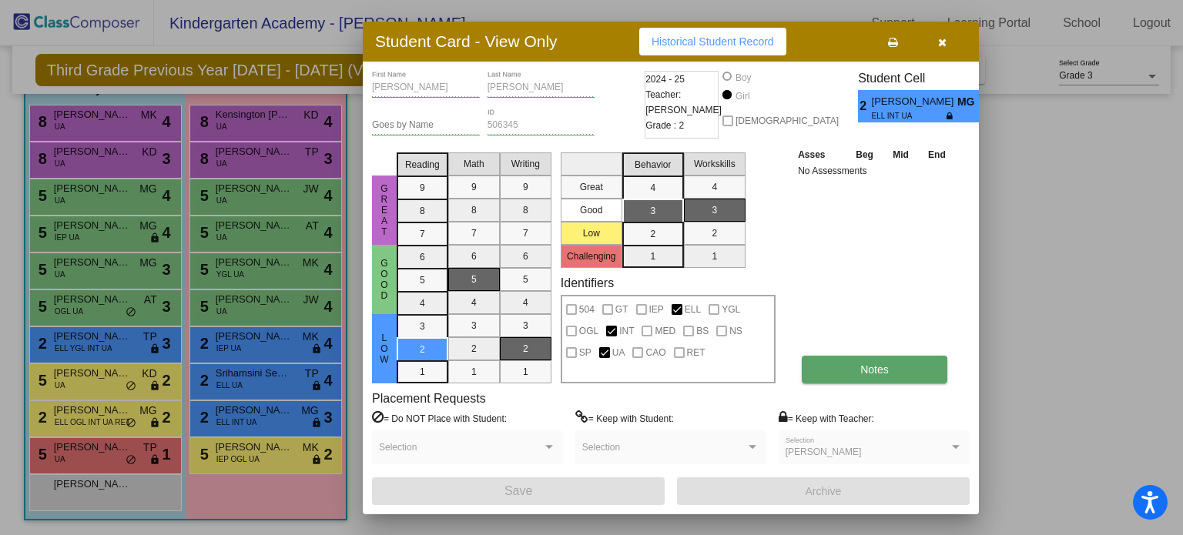
click at [863, 361] on button "Notes" at bounding box center [875, 370] width 146 height 28
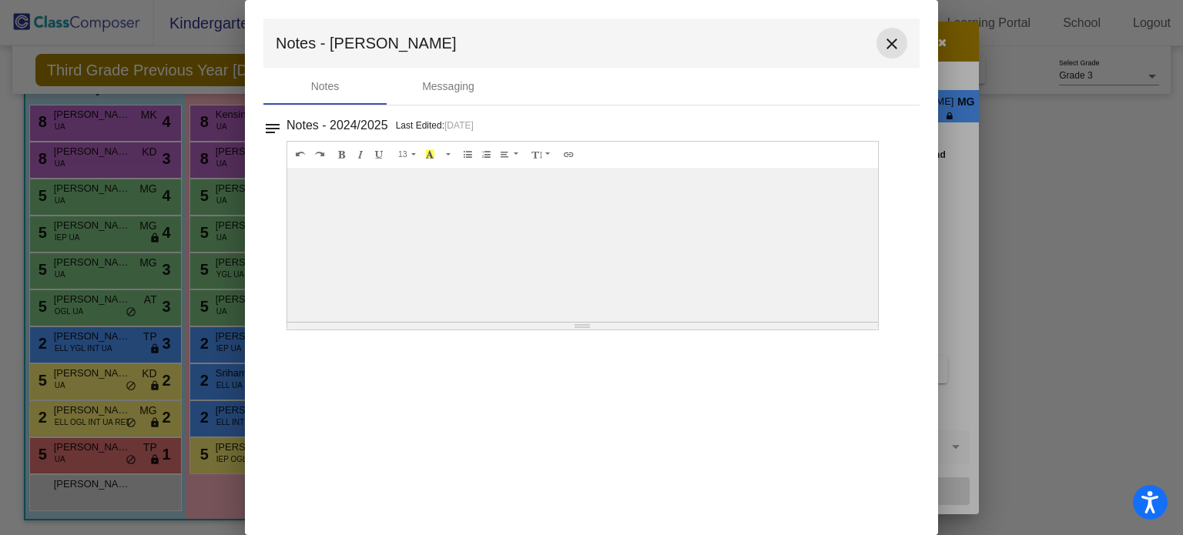
click at [885, 45] on mat-icon "close" at bounding box center [892, 44] width 18 height 18
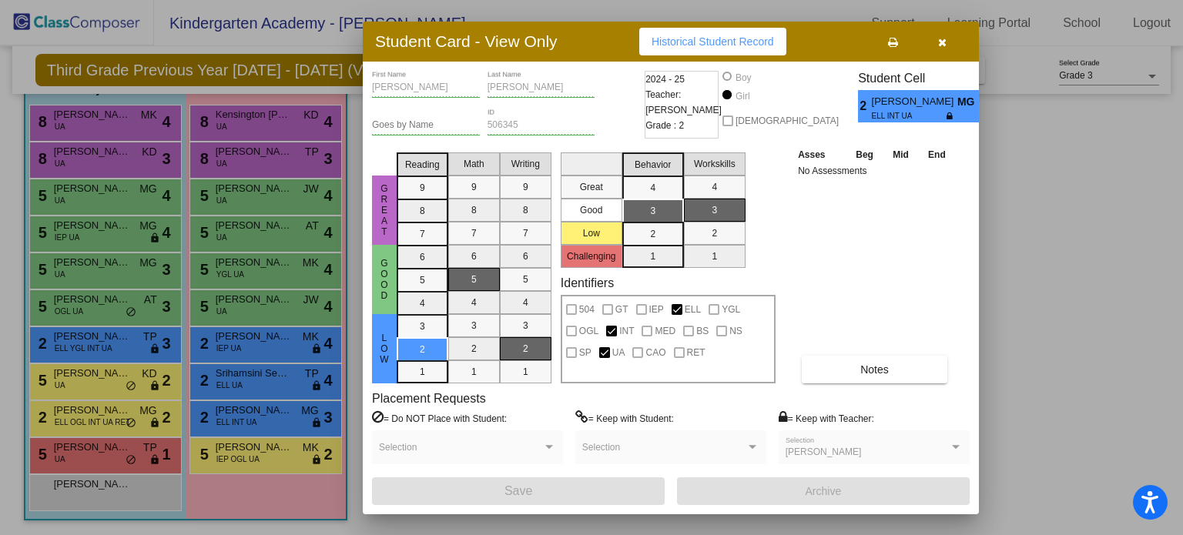
click at [949, 33] on button "button" at bounding box center [942, 42] width 49 height 28
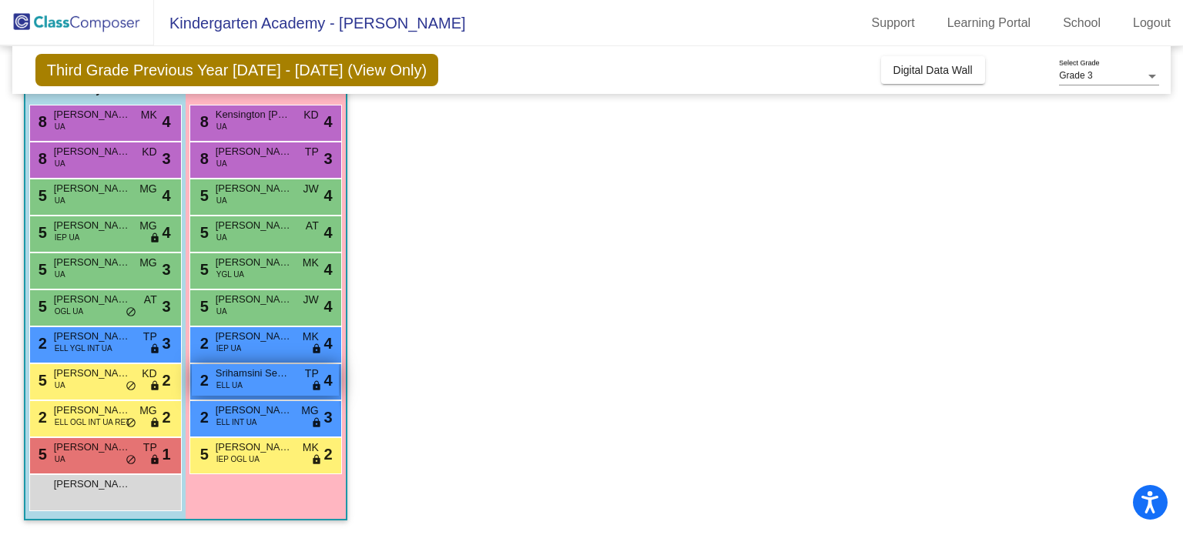
click at [287, 378] on span "Srihamsini Seeduri" at bounding box center [254, 373] width 77 height 15
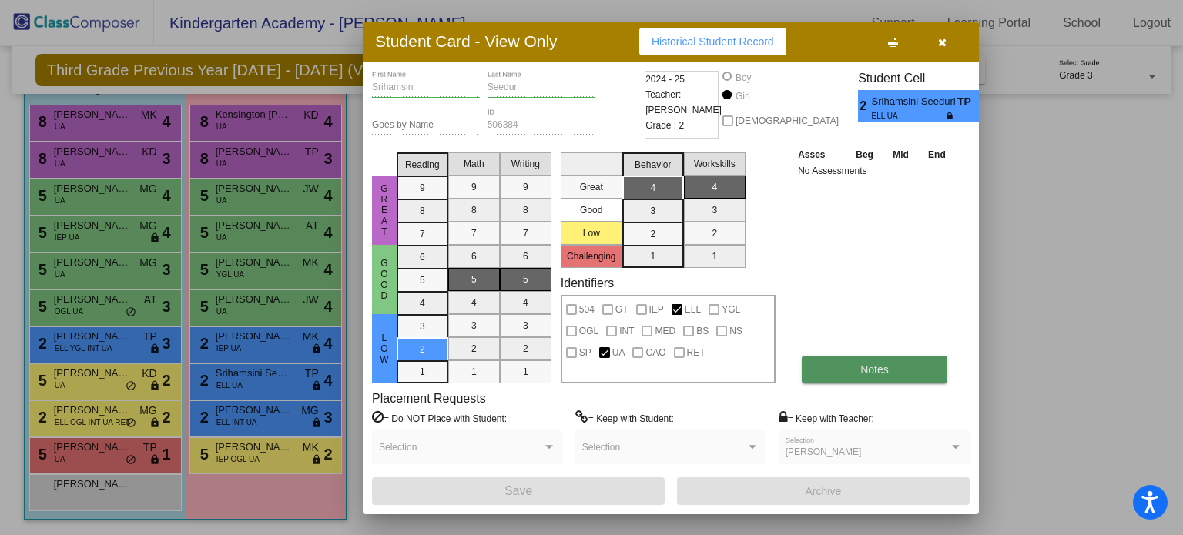
click at [881, 376] on button "Notes" at bounding box center [875, 370] width 146 height 28
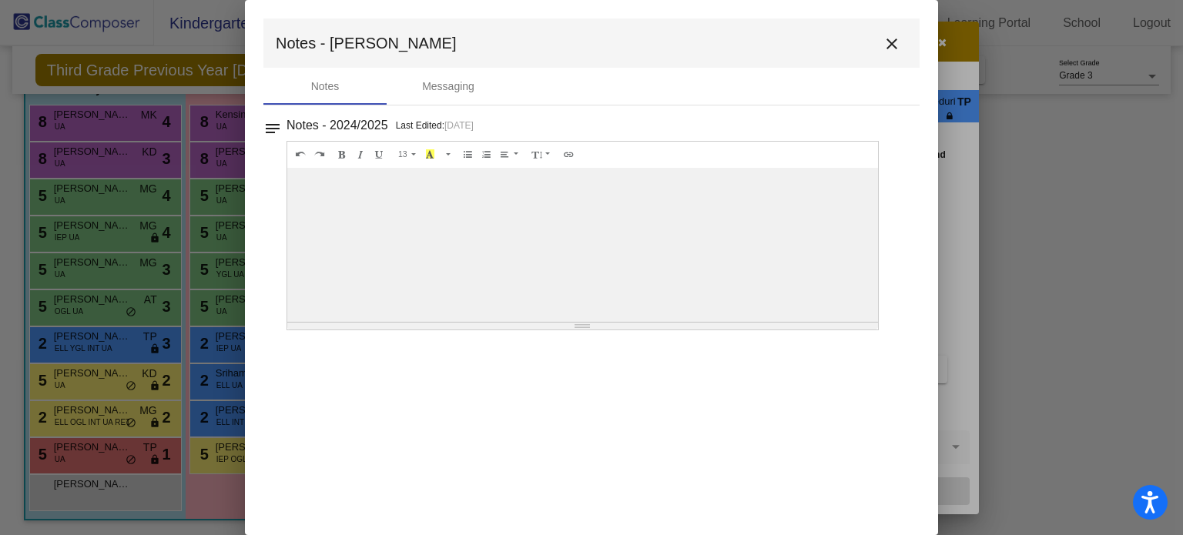
click at [887, 37] on mat-icon "close" at bounding box center [892, 44] width 18 height 18
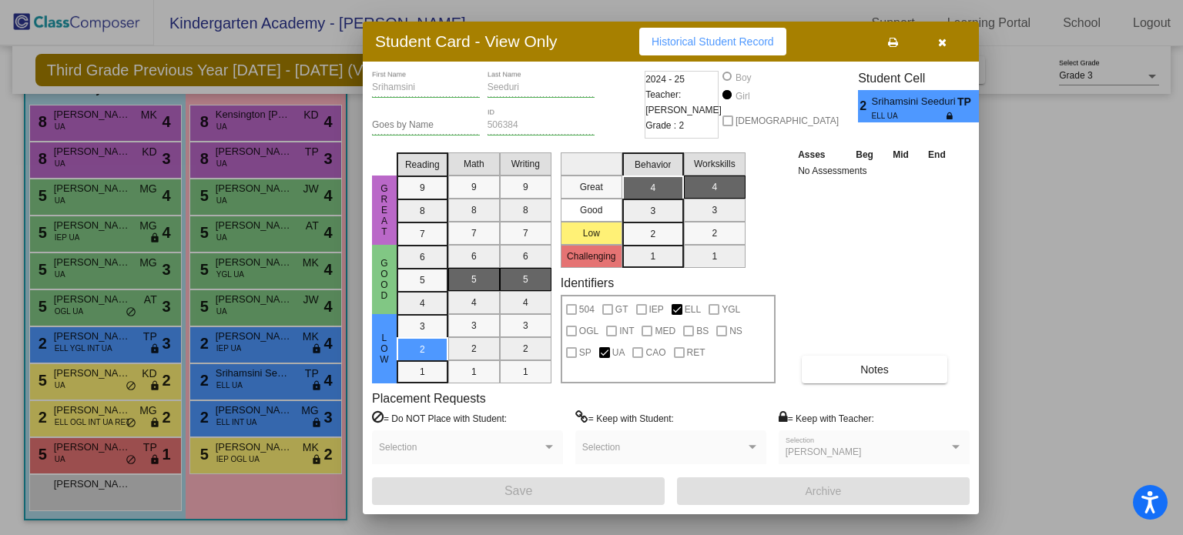
click at [943, 42] on icon "button" at bounding box center [942, 42] width 8 height 11
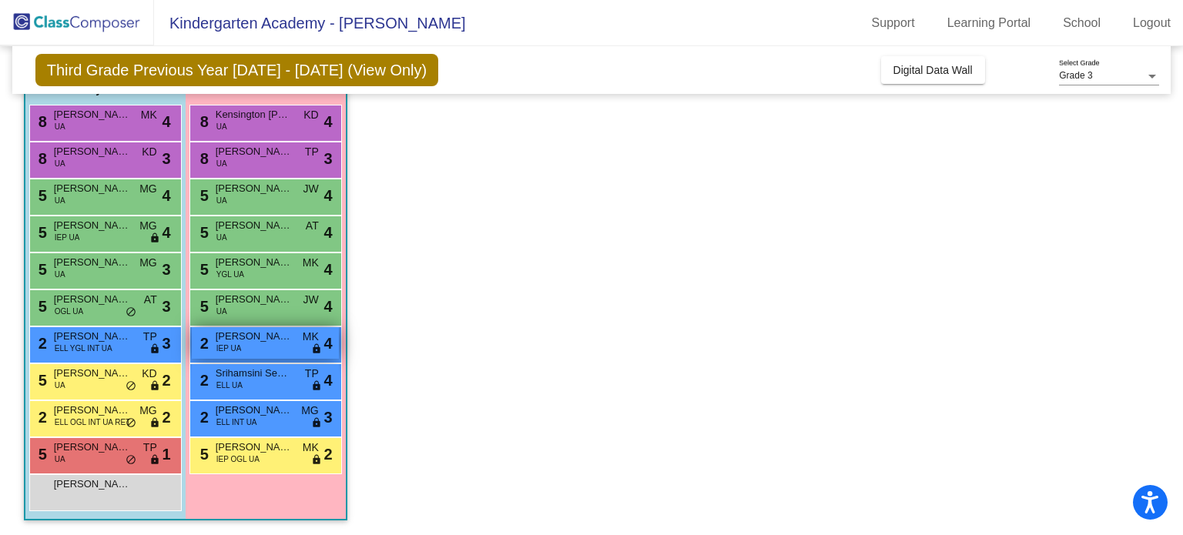
click at [252, 337] on span "Rian Williams" at bounding box center [254, 336] width 77 height 15
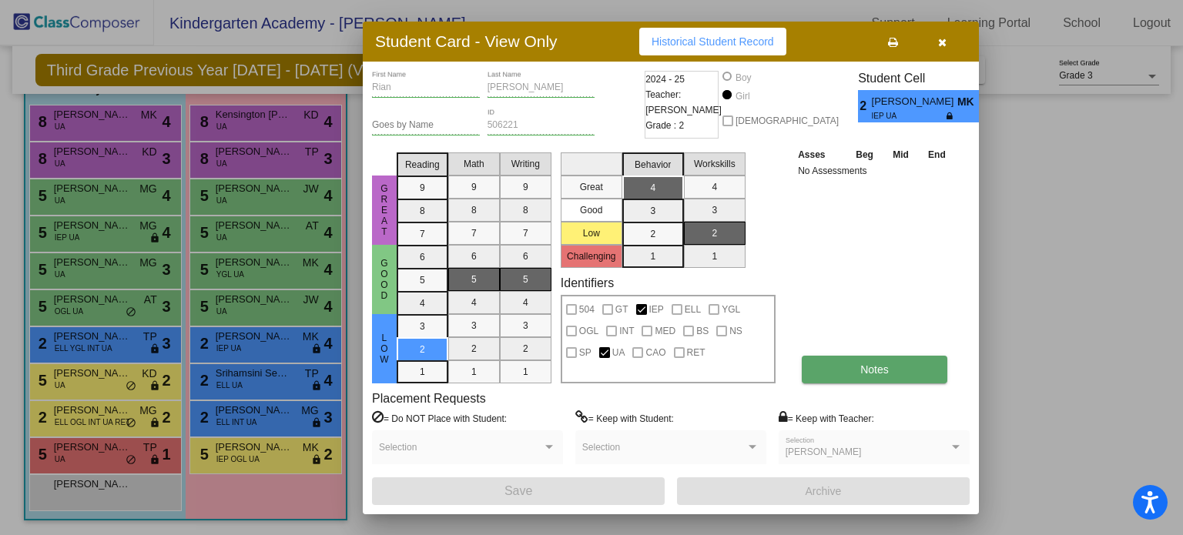
click at [868, 361] on button "Notes" at bounding box center [875, 370] width 146 height 28
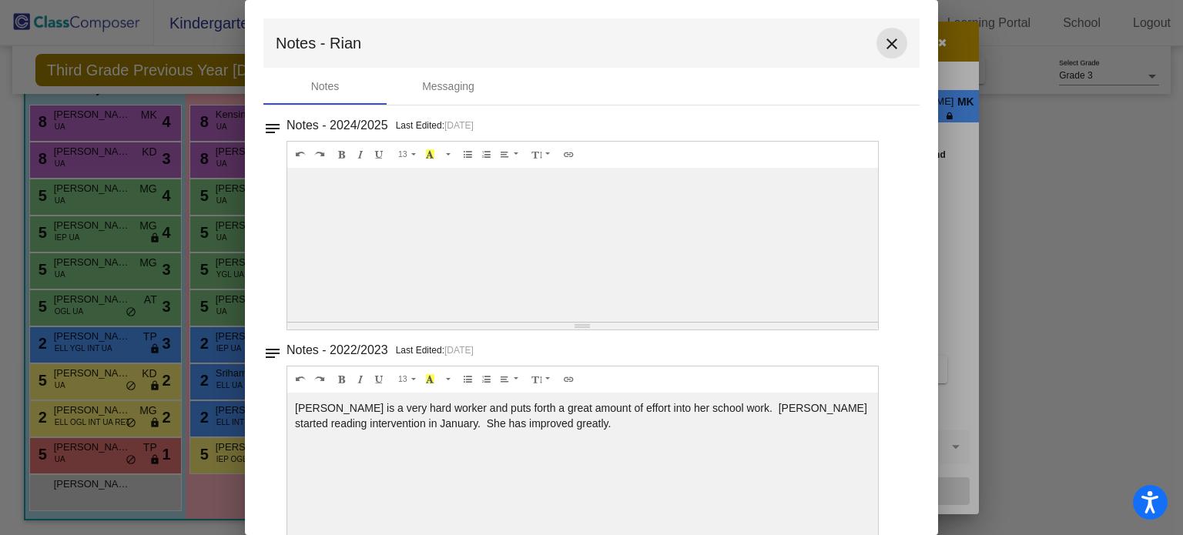
click at [888, 47] on mat-icon "close" at bounding box center [892, 44] width 18 height 18
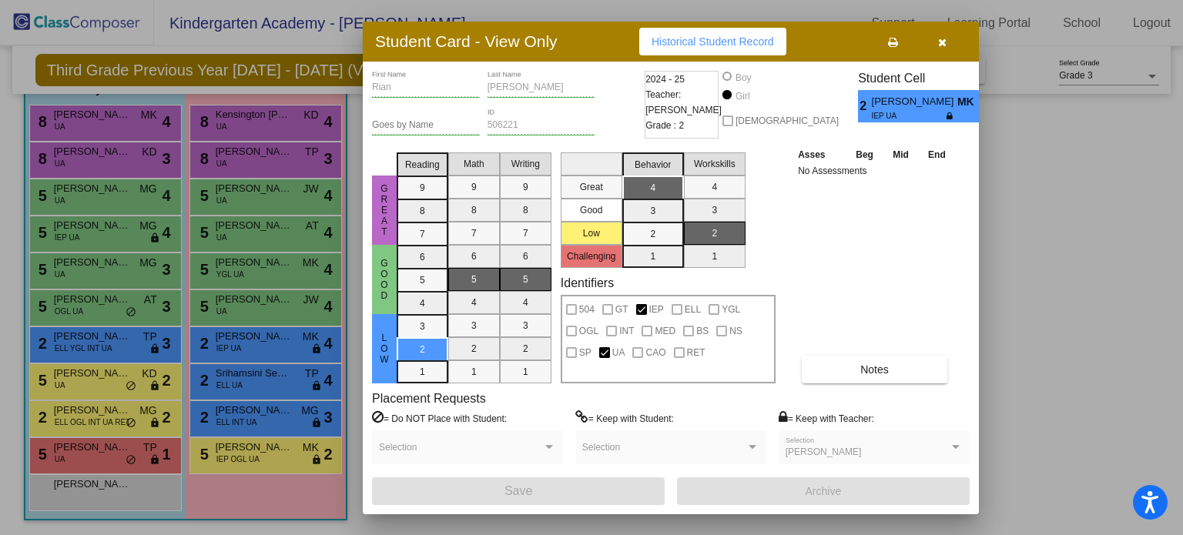
click at [948, 41] on button "button" at bounding box center [942, 42] width 49 height 28
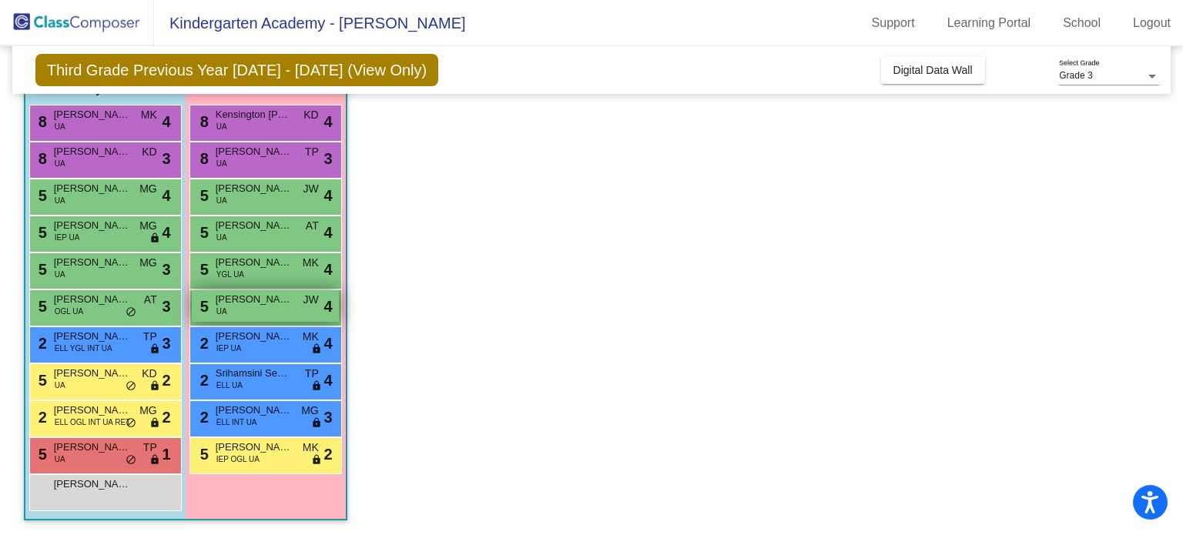
click at [234, 314] on div "5 Juliana Borges UA JW lock do_not_disturb_alt 4" at bounding box center [265, 306] width 147 height 32
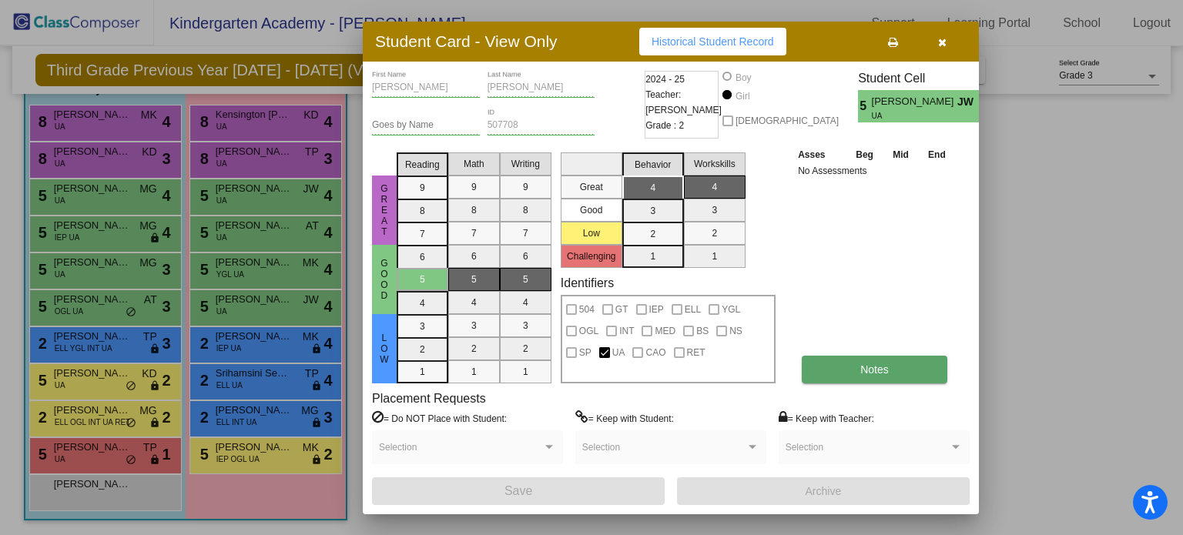
click at [852, 380] on button "Notes" at bounding box center [875, 370] width 146 height 28
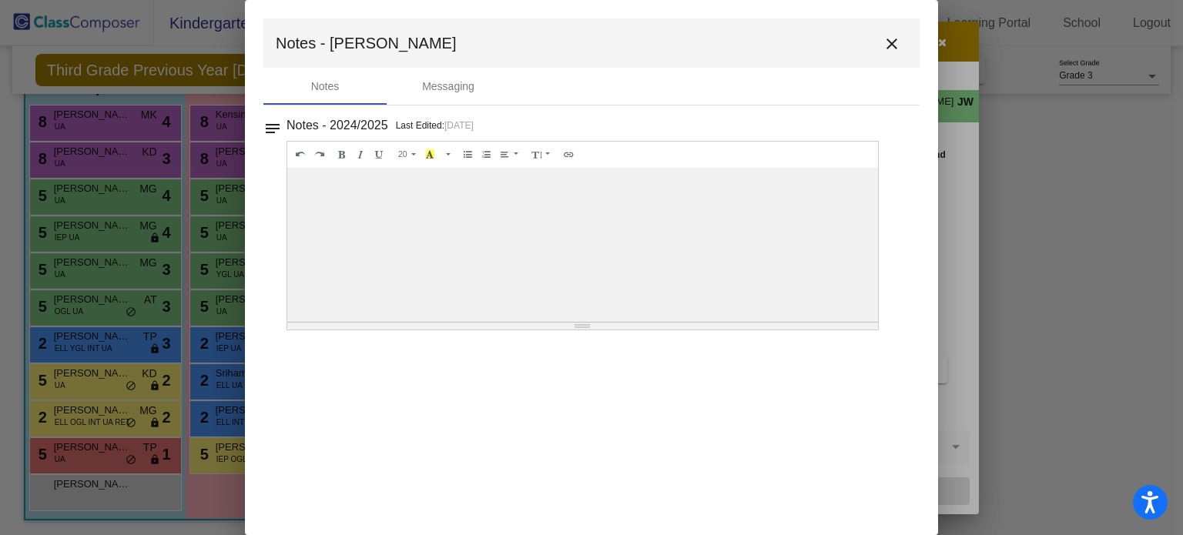
click at [901, 45] on button "close" at bounding box center [892, 43] width 31 height 31
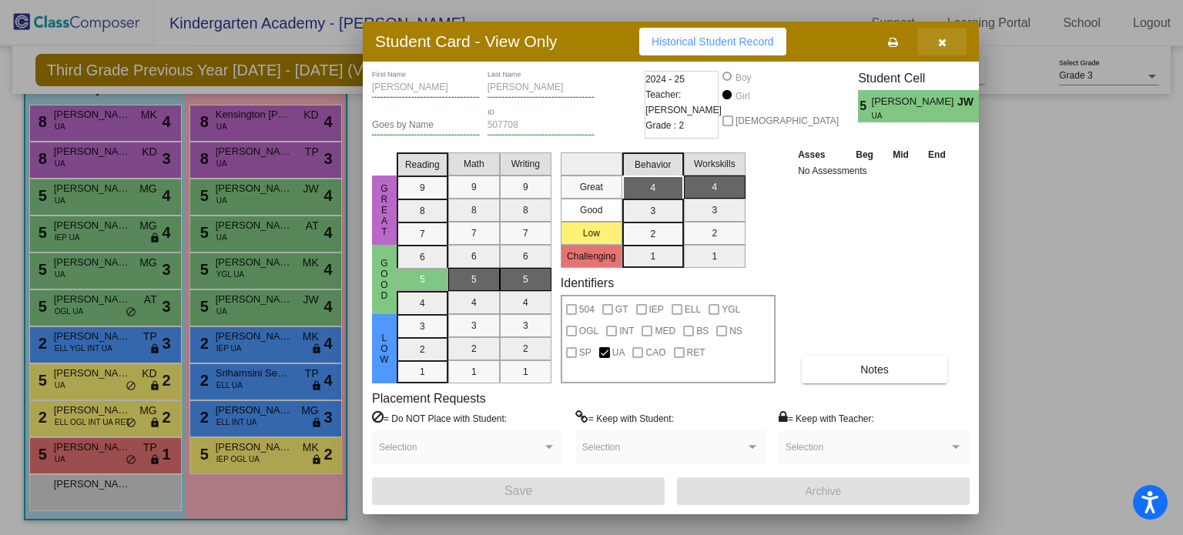
click at [938, 41] on button "button" at bounding box center [942, 42] width 49 height 28
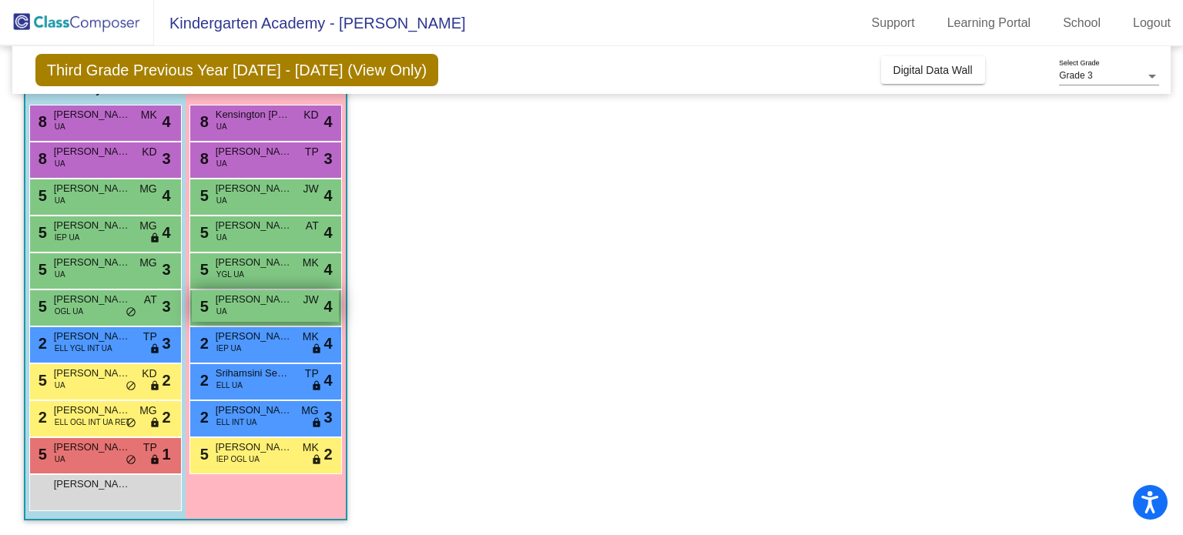
click at [280, 311] on div "5 Juliana Borges UA JW lock do_not_disturb_alt 4" at bounding box center [265, 306] width 147 height 32
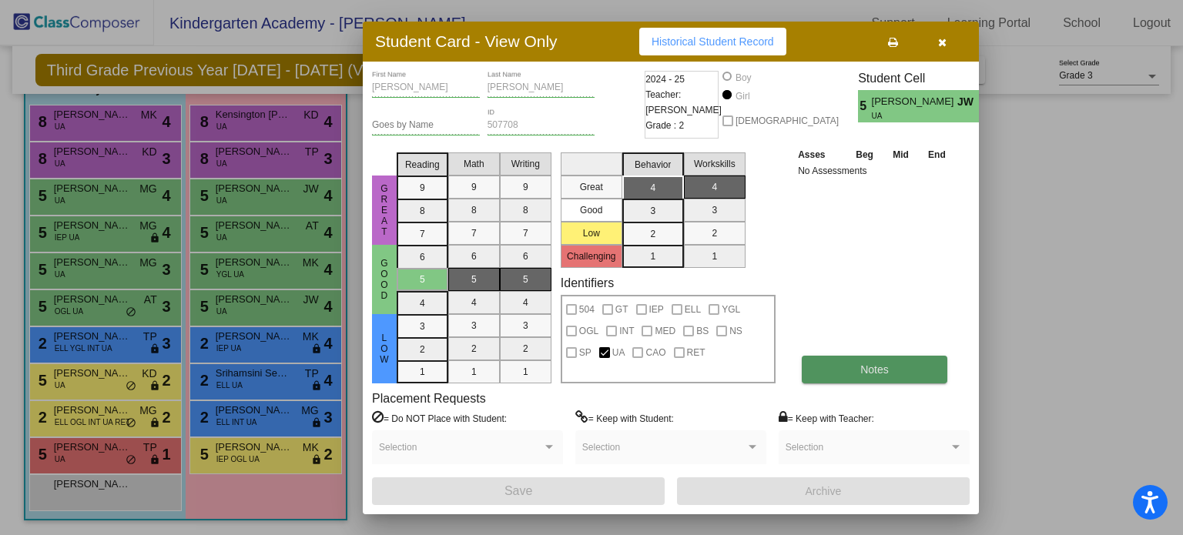
click at [888, 366] on span "Notes" at bounding box center [875, 370] width 29 height 12
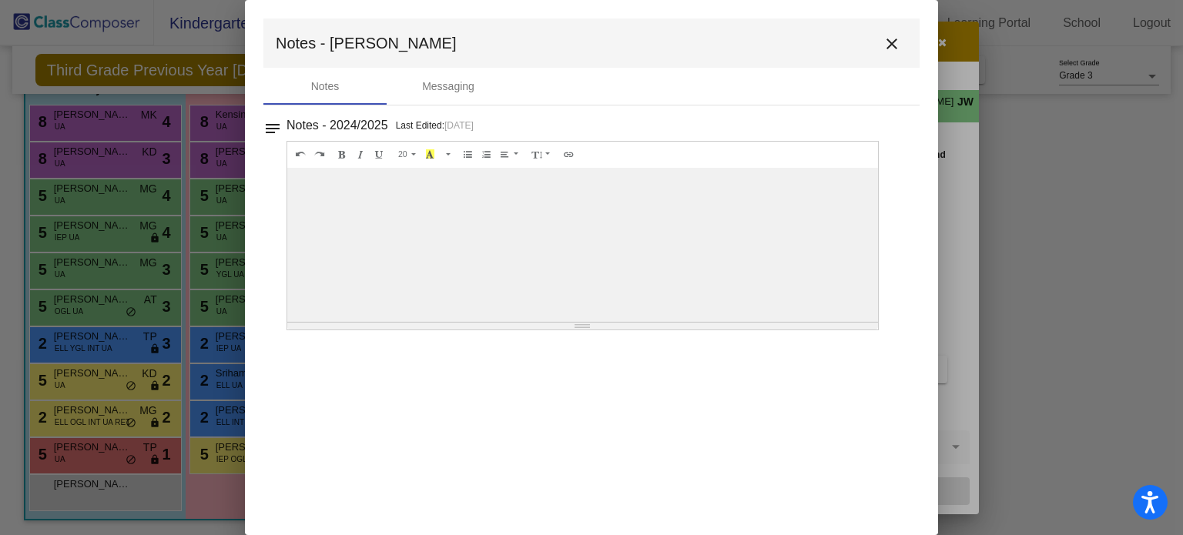
click at [895, 42] on mat-icon "close" at bounding box center [892, 44] width 18 height 18
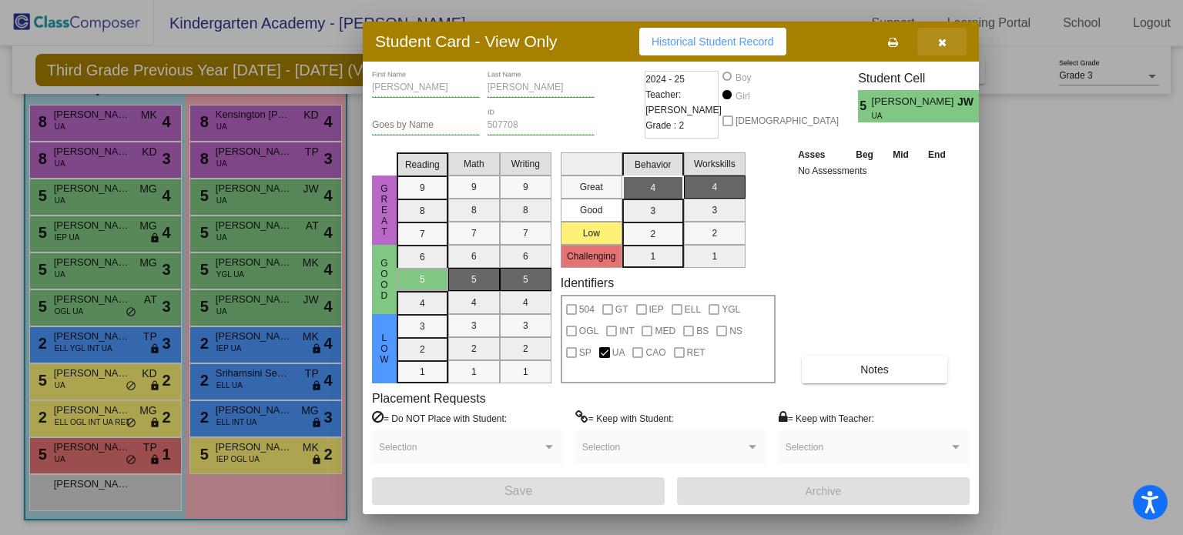
click at [953, 39] on button "button" at bounding box center [942, 42] width 49 height 28
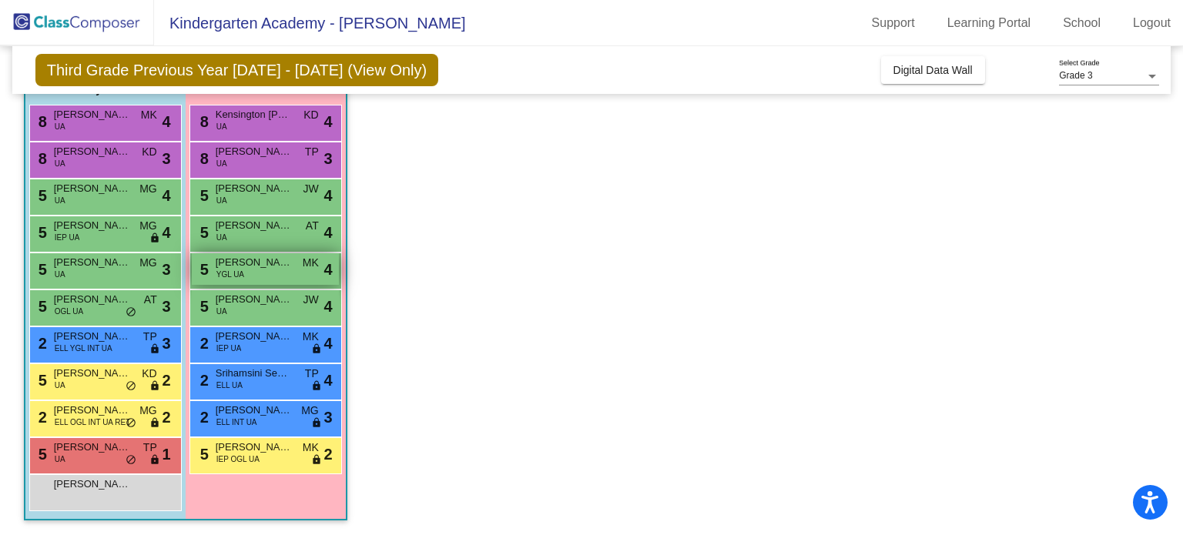
click at [253, 267] on span "Grace Reidy" at bounding box center [254, 262] width 77 height 15
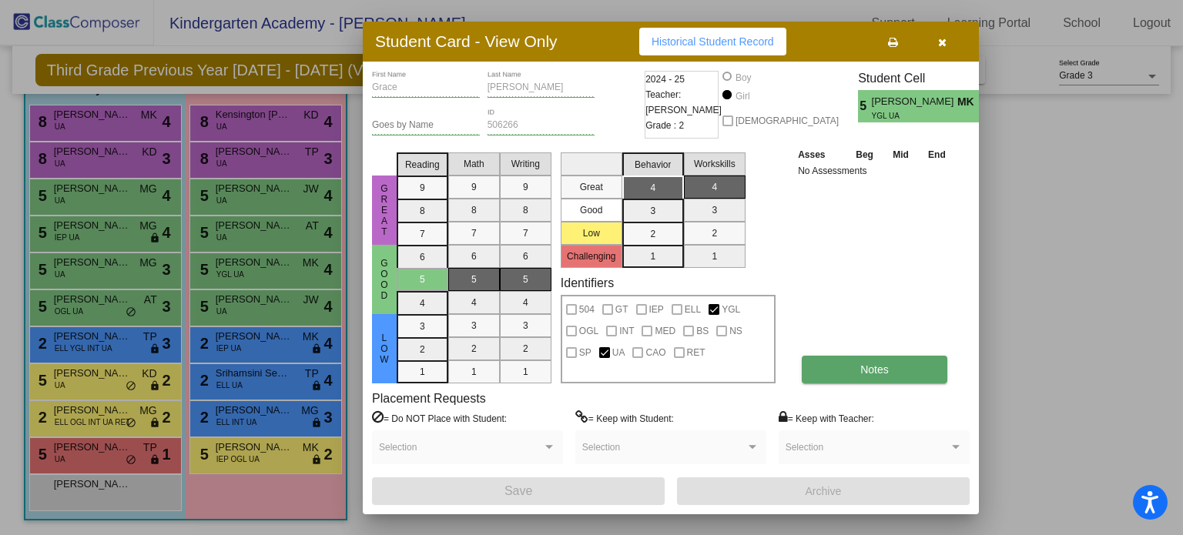
click at [868, 372] on span "Notes" at bounding box center [875, 370] width 29 height 12
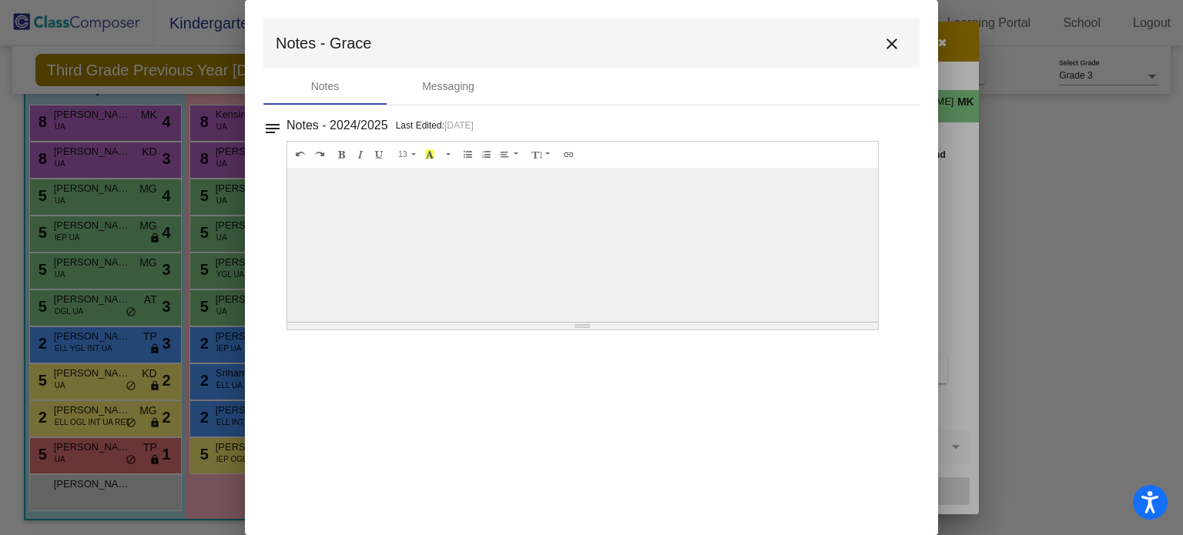
click at [905, 41] on button "close" at bounding box center [892, 43] width 31 height 31
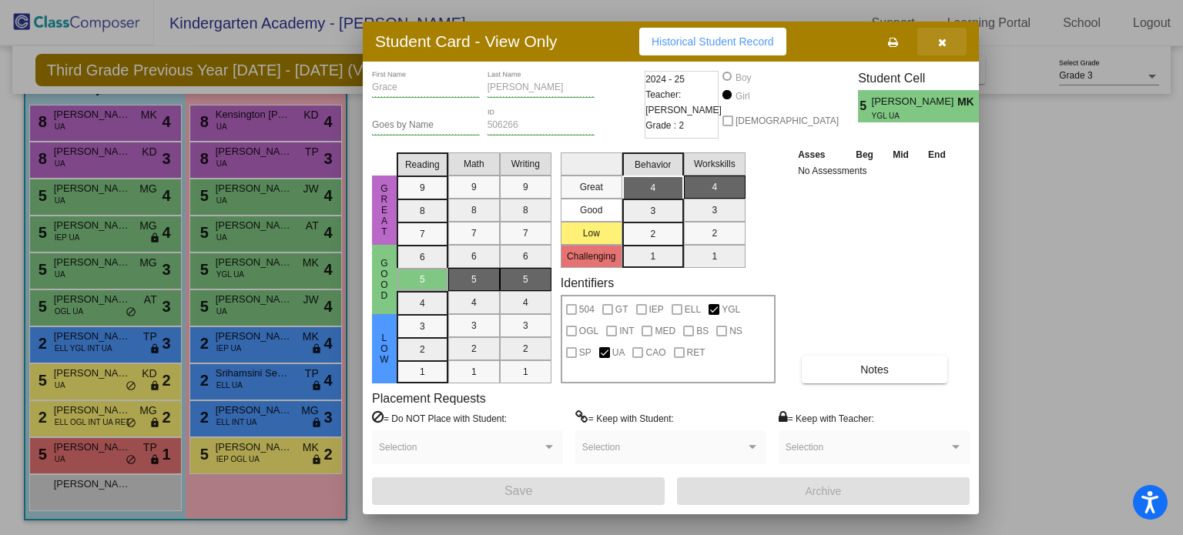
click at [947, 45] on button "button" at bounding box center [942, 42] width 49 height 28
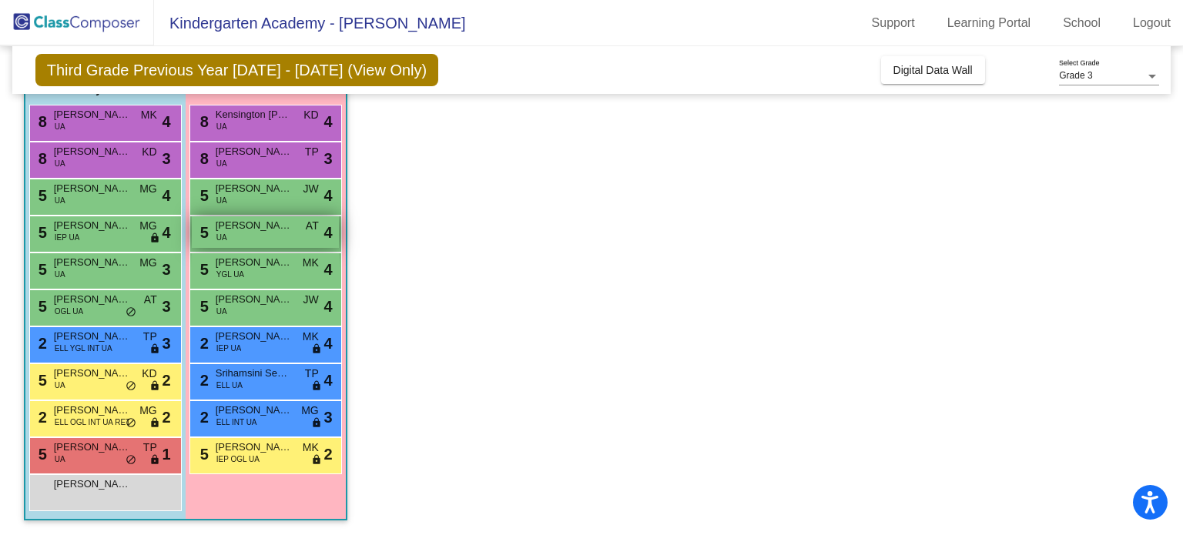
click at [219, 233] on span "UA" at bounding box center [222, 238] width 11 height 12
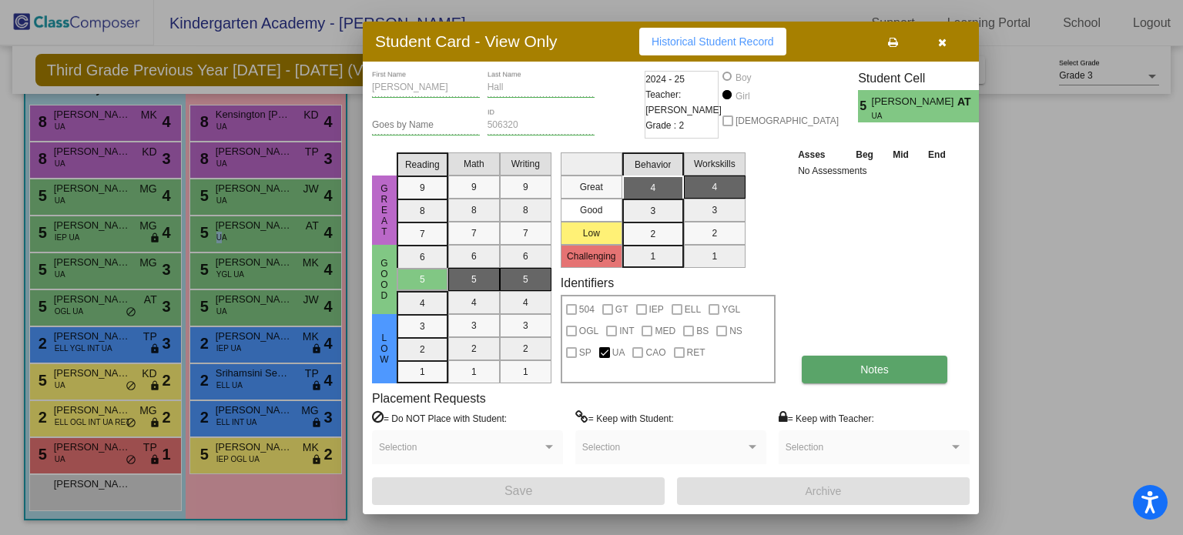
click at [854, 371] on button "Notes" at bounding box center [875, 370] width 146 height 28
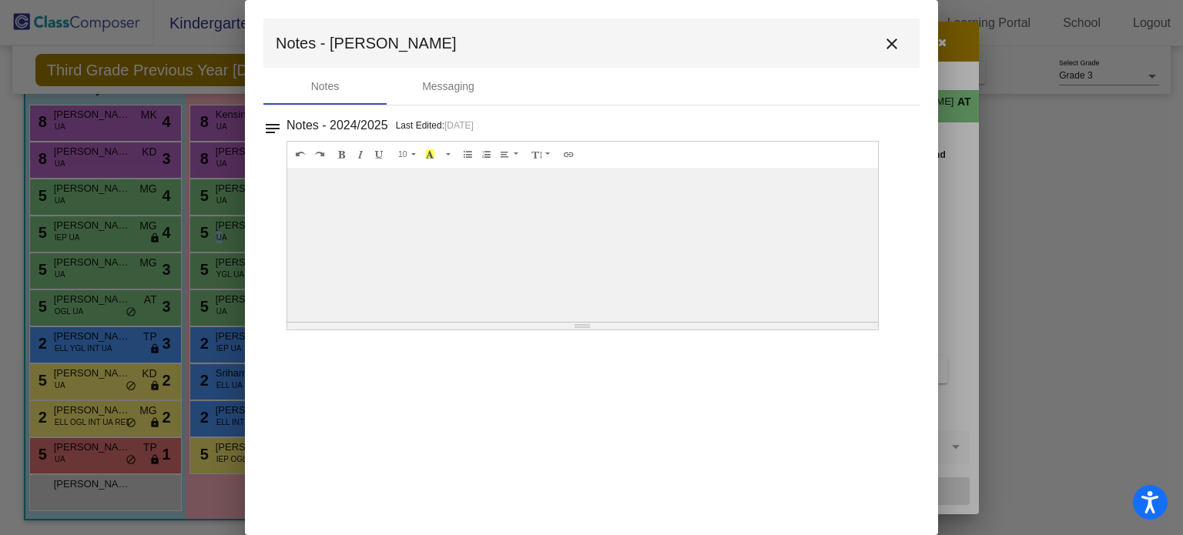
click at [898, 37] on mat-icon "close" at bounding box center [892, 44] width 18 height 18
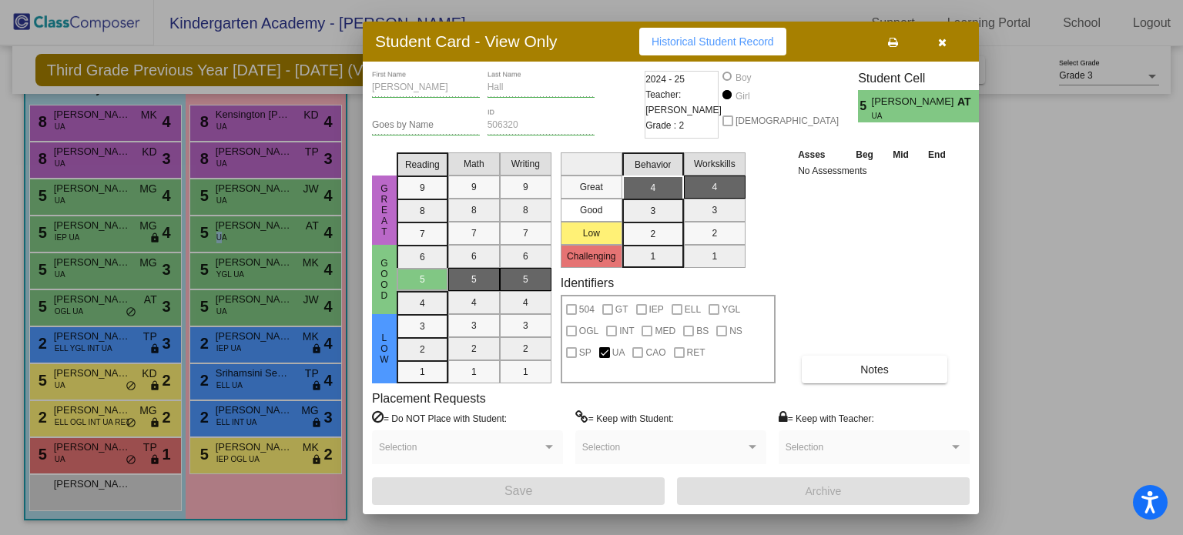
click at [949, 37] on button "button" at bounding box center [942, 42] width 49 height 28
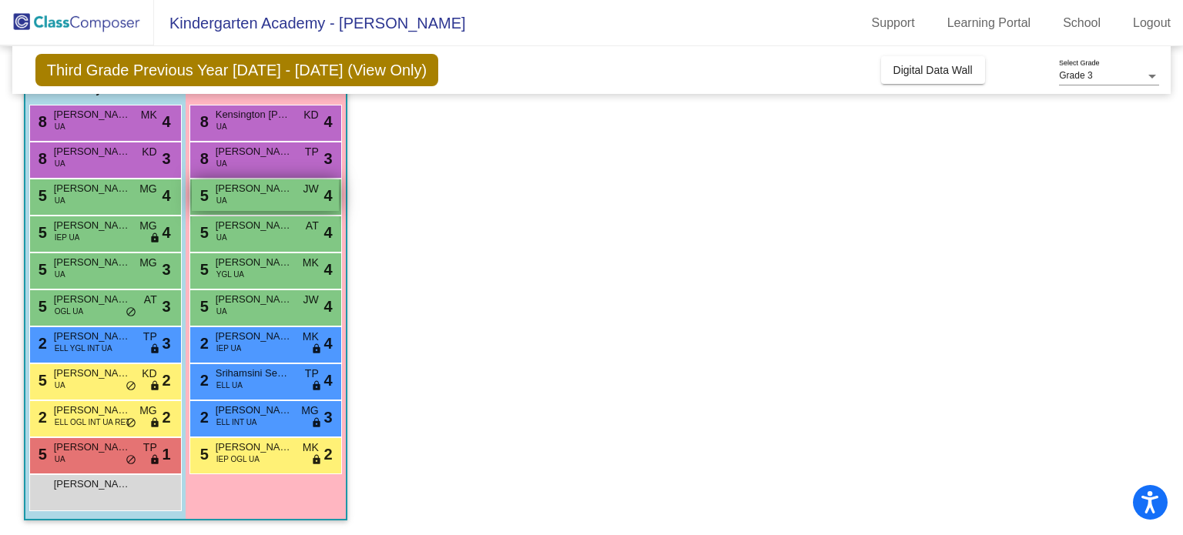
click at [248, 202] on div "5 Emersyn Holtzapple UA JW lock do_not_disturb_alt 4" at bounding box center [265, 196] width 147 height 32
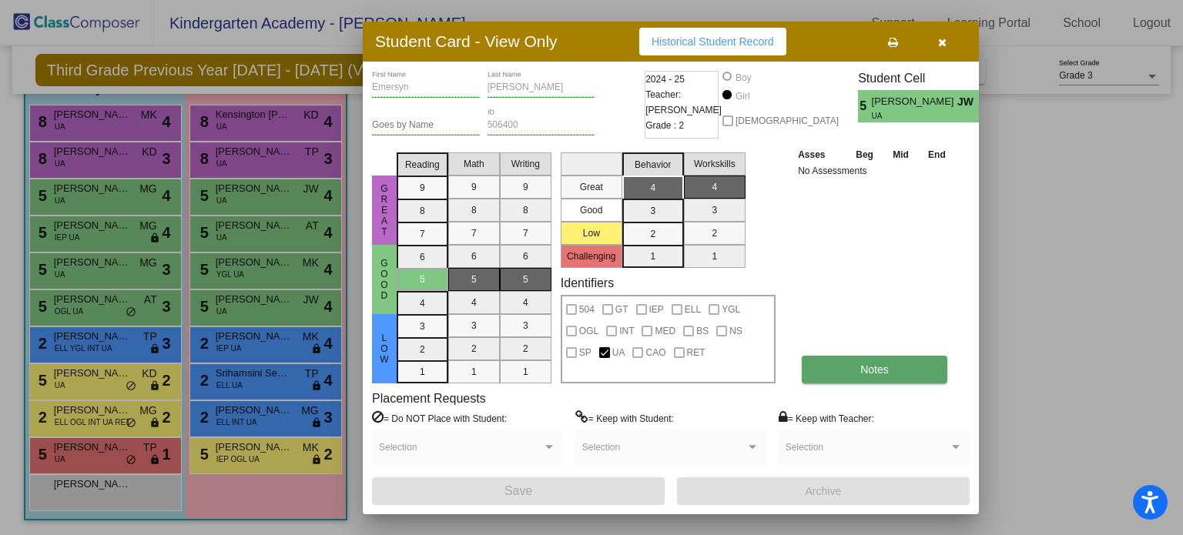
click at [840, 378] on button "Notes" at bounding box center [875, 370] width 146 height 28
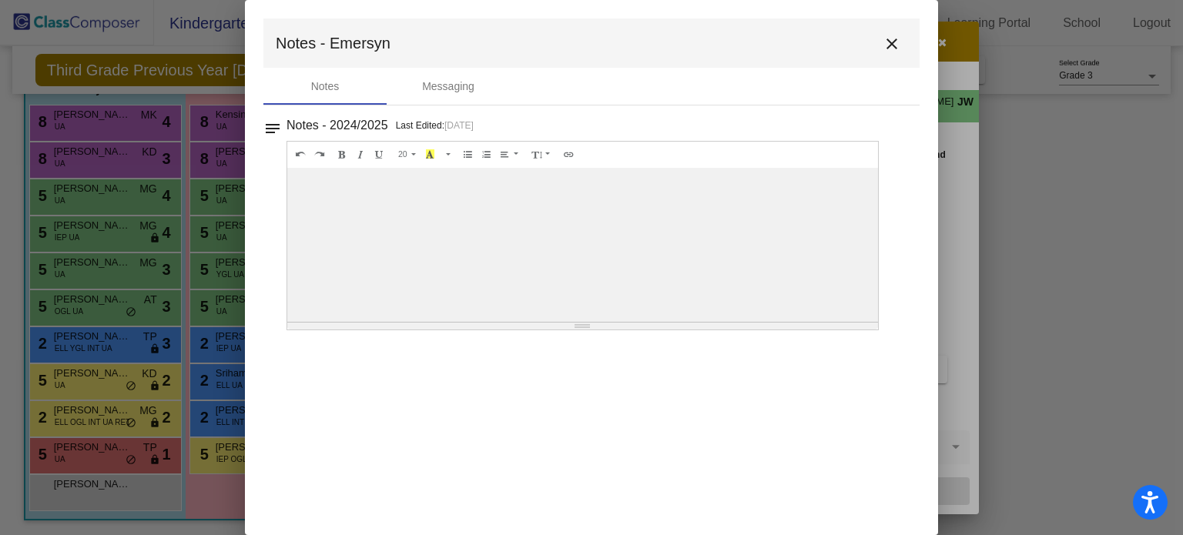
click at [883, 46] on mat-icon "close" at bounding box center [892, 44] width 18 height 18
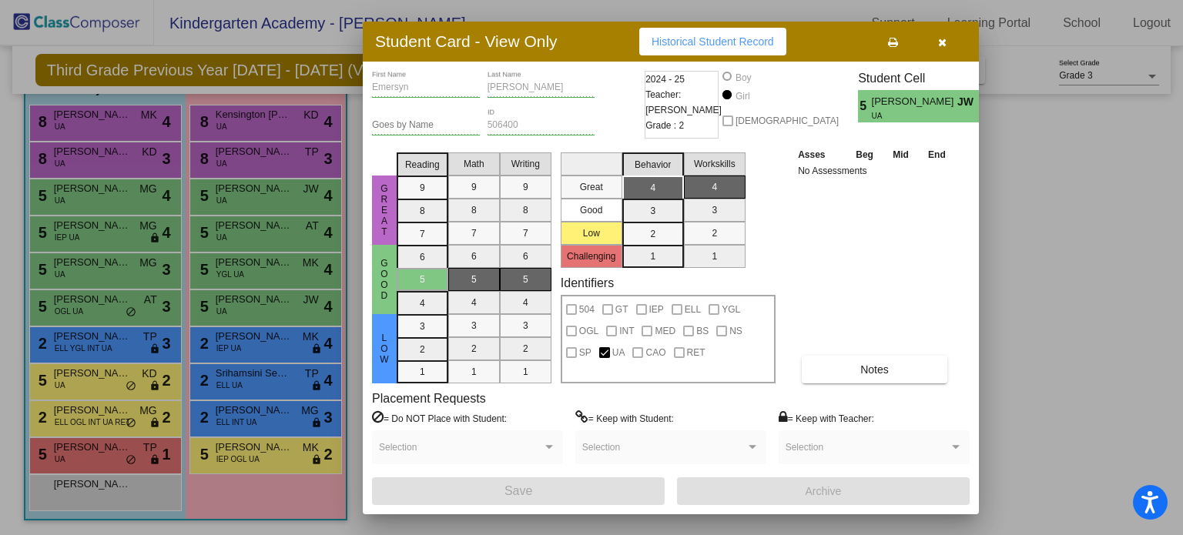
click at [940, 32] on button "button" at bounding box center [942, 42] width 49 height 28
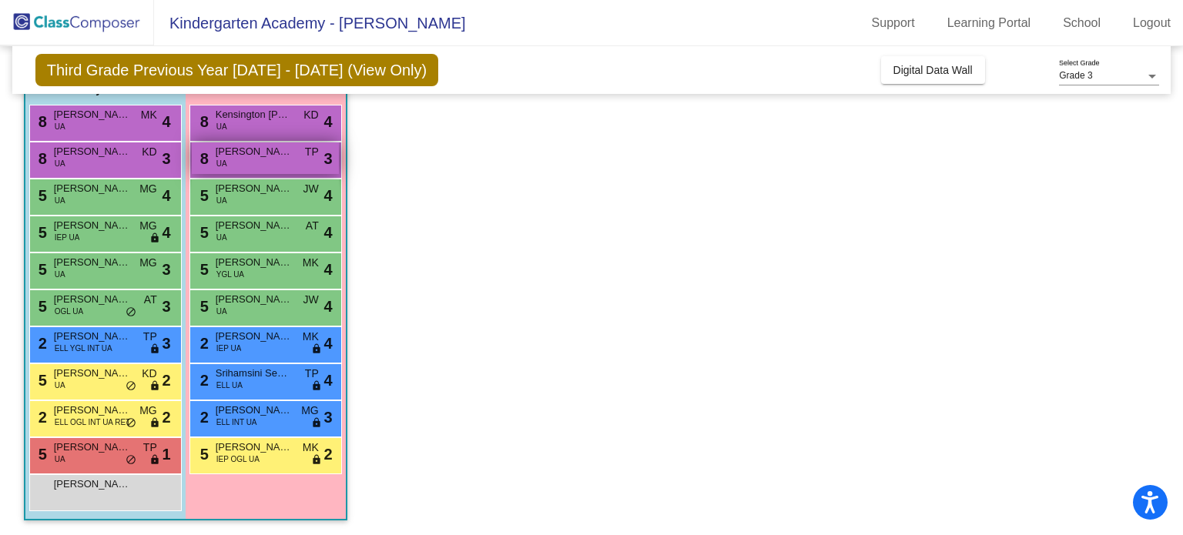
click at [261, 155] on span "Clara Villaronga" at bounding box center [254, 151] width 77 height 15
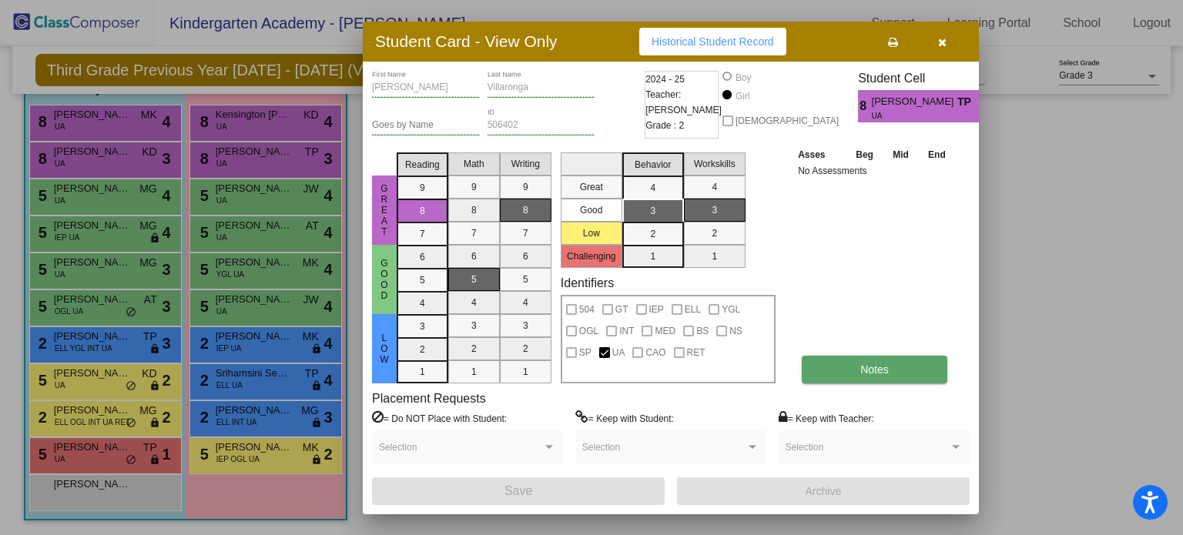
click at [815, 366] on button "Notes" at bounding box center [875, 370] width 146 height 28
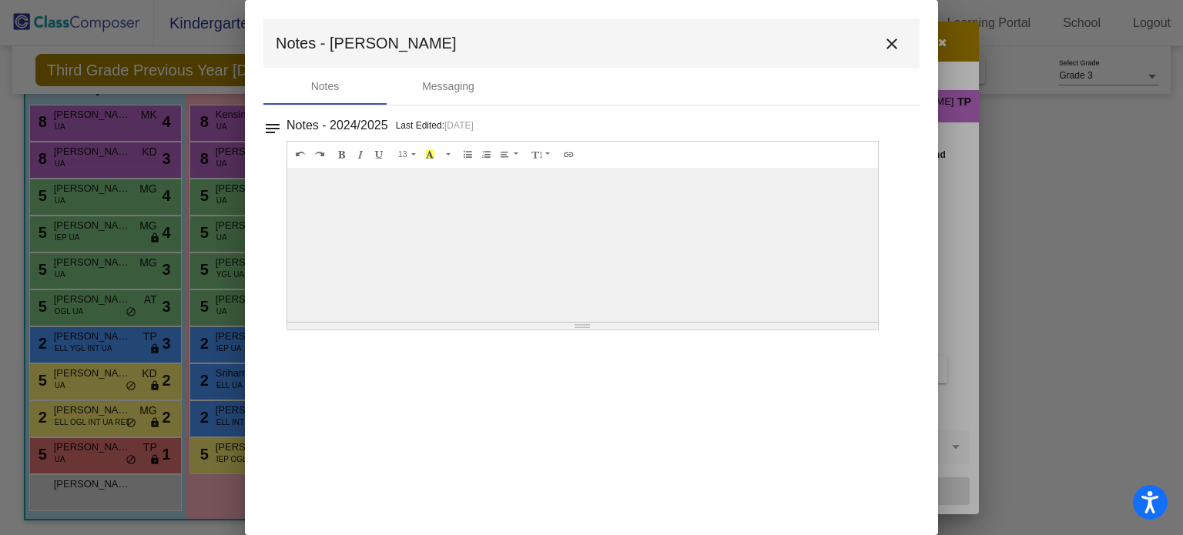
click at [893, 33] on button "close" at bounding box center [892, 43] width 31 height 31
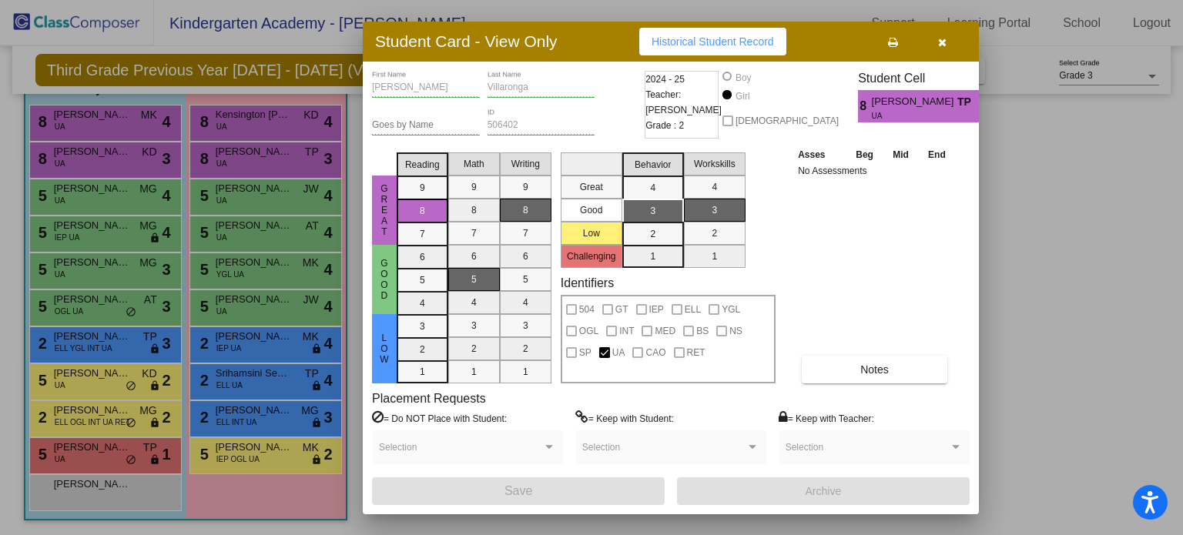
click at [938, 39] on icon "button" at bounding box center [942, 42] width 8 height 11
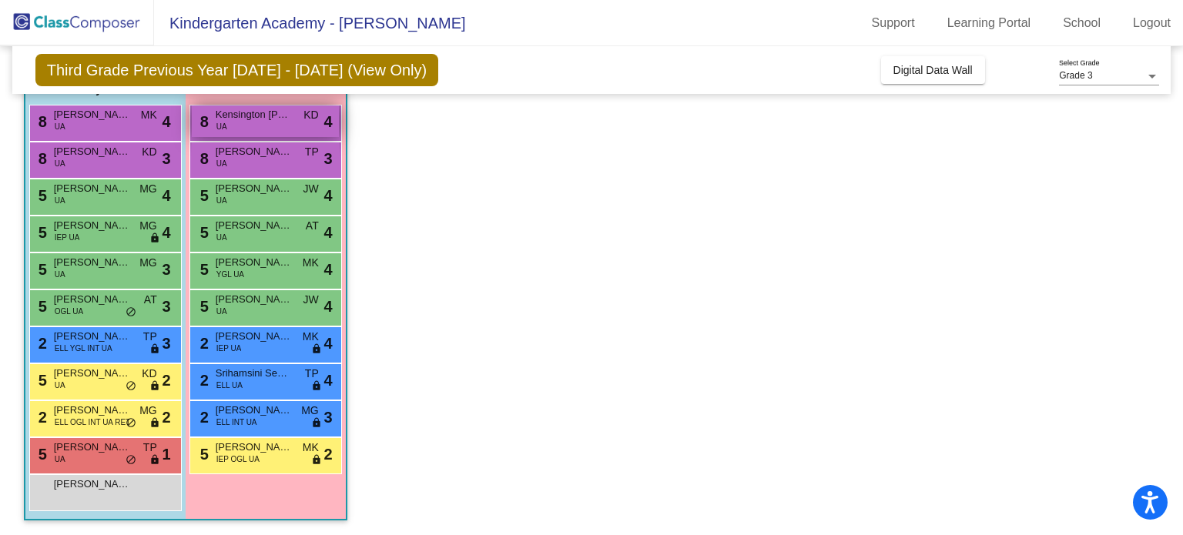
click at [240, 125] on div "8 Kensington Cooper UA KD lock do_not_disturb_alt 4" at bounding box center [265, 122] width 147 height 32
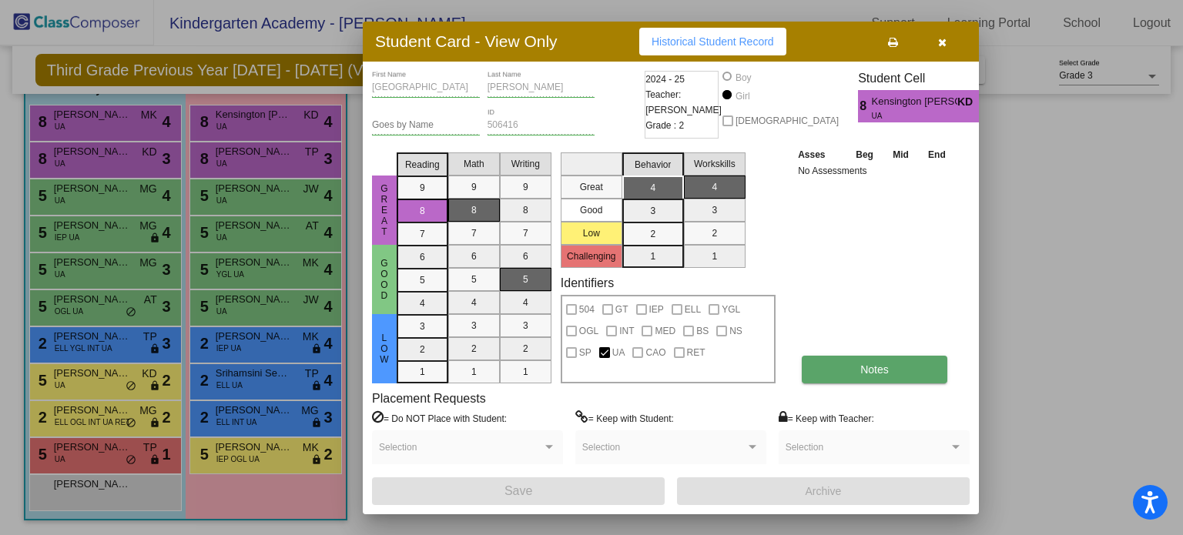
click at [879, 367] on span "Notes" at bounding box center [875, 370] width 29 height 12
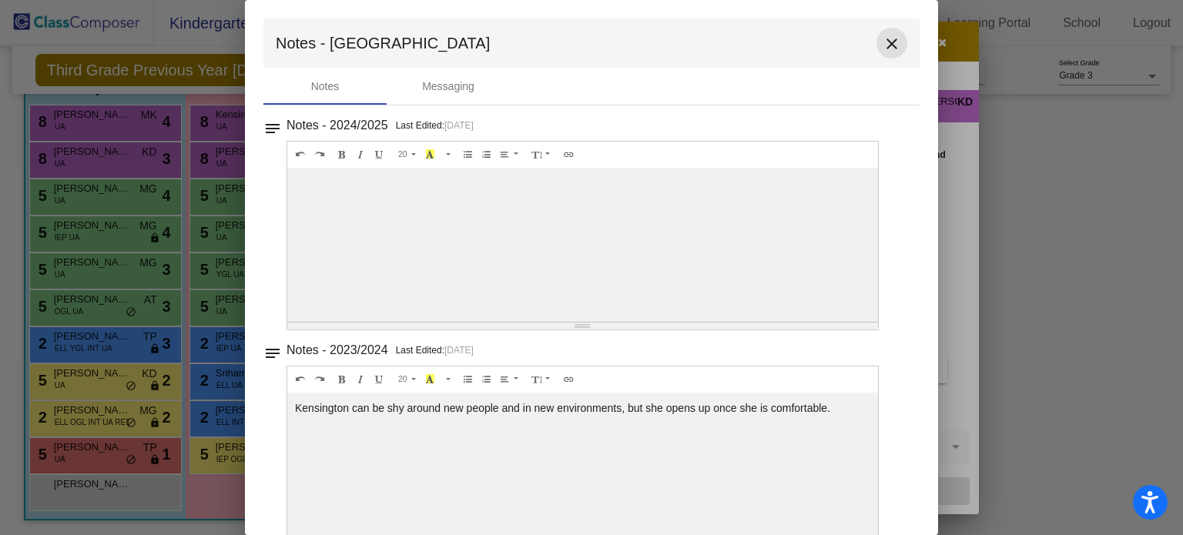
click at [891, 44] on mat-icon "close" at bounding box center [892, 44] width 18 height 18
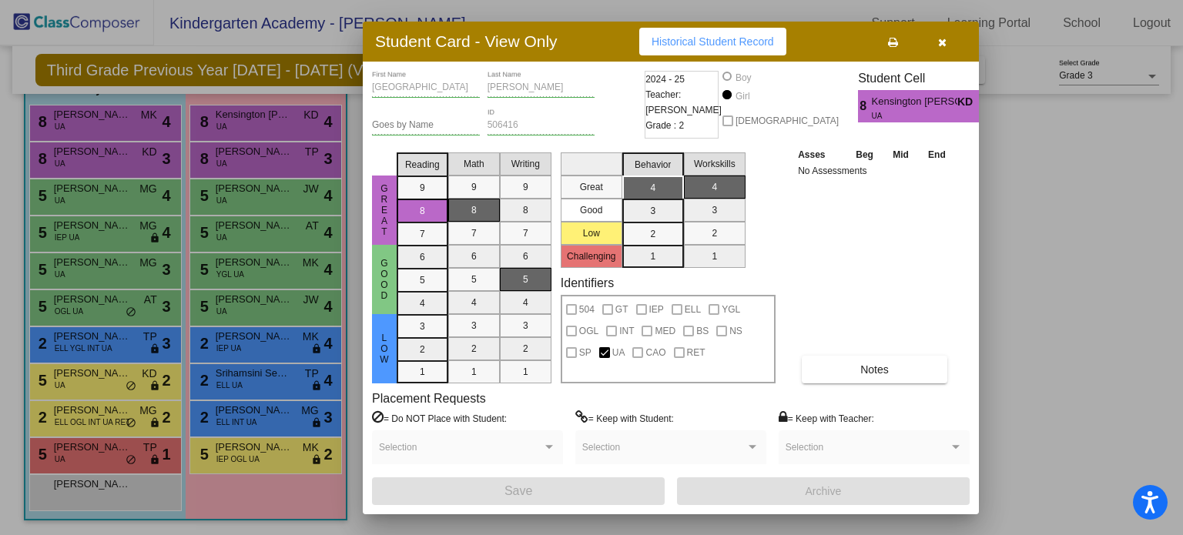
click at [936, 41] on button "button" at bounding box center [942, 42] width 49 height 28
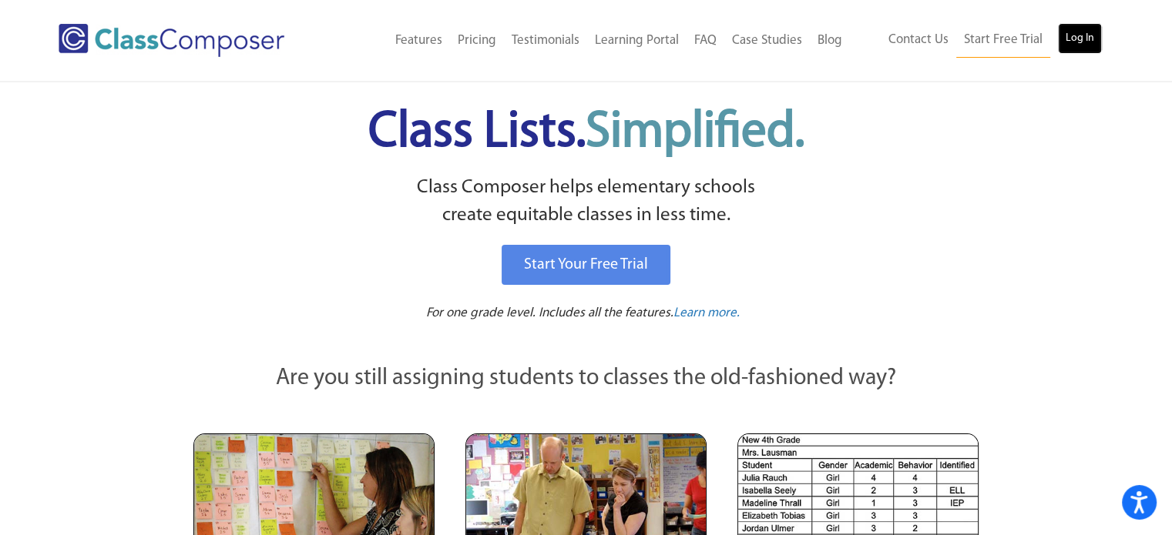
click at [1079, 37] on link "Log In" at bounding box center [1080, 38] width 44 height 31
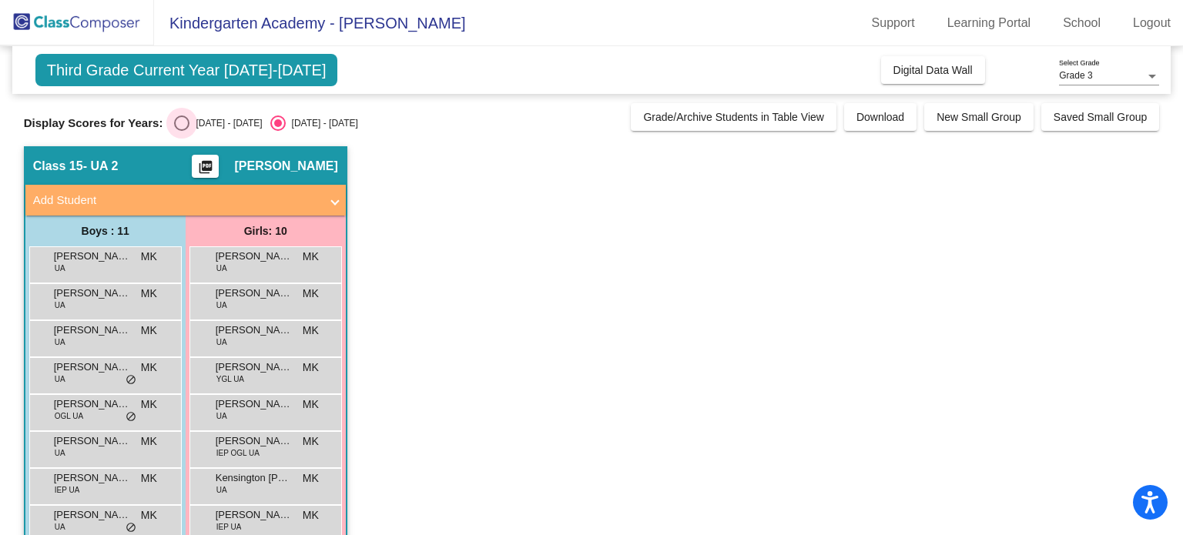
click at [176, 126] on div "Select an option" at bounding box center [181, 123] width 15 height 15
click at [181, 131] on input "2024 - 2025" at bounding box center [181, 131] width 1 height 1
radio input "true"
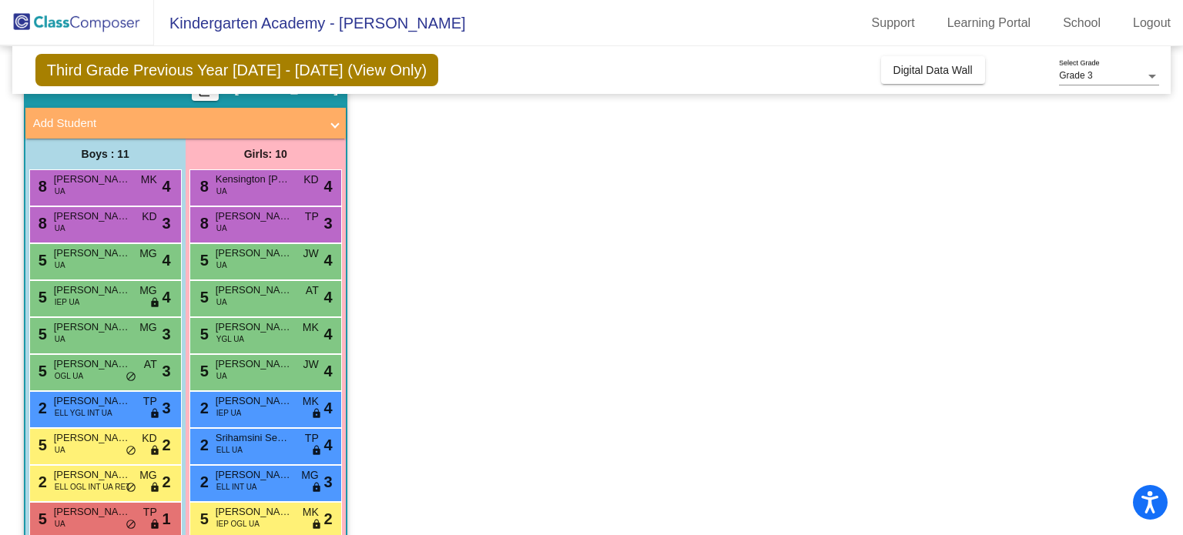
scroll to position [142, 0]
